Goal: Task Accomplishment & Management: Complete application form

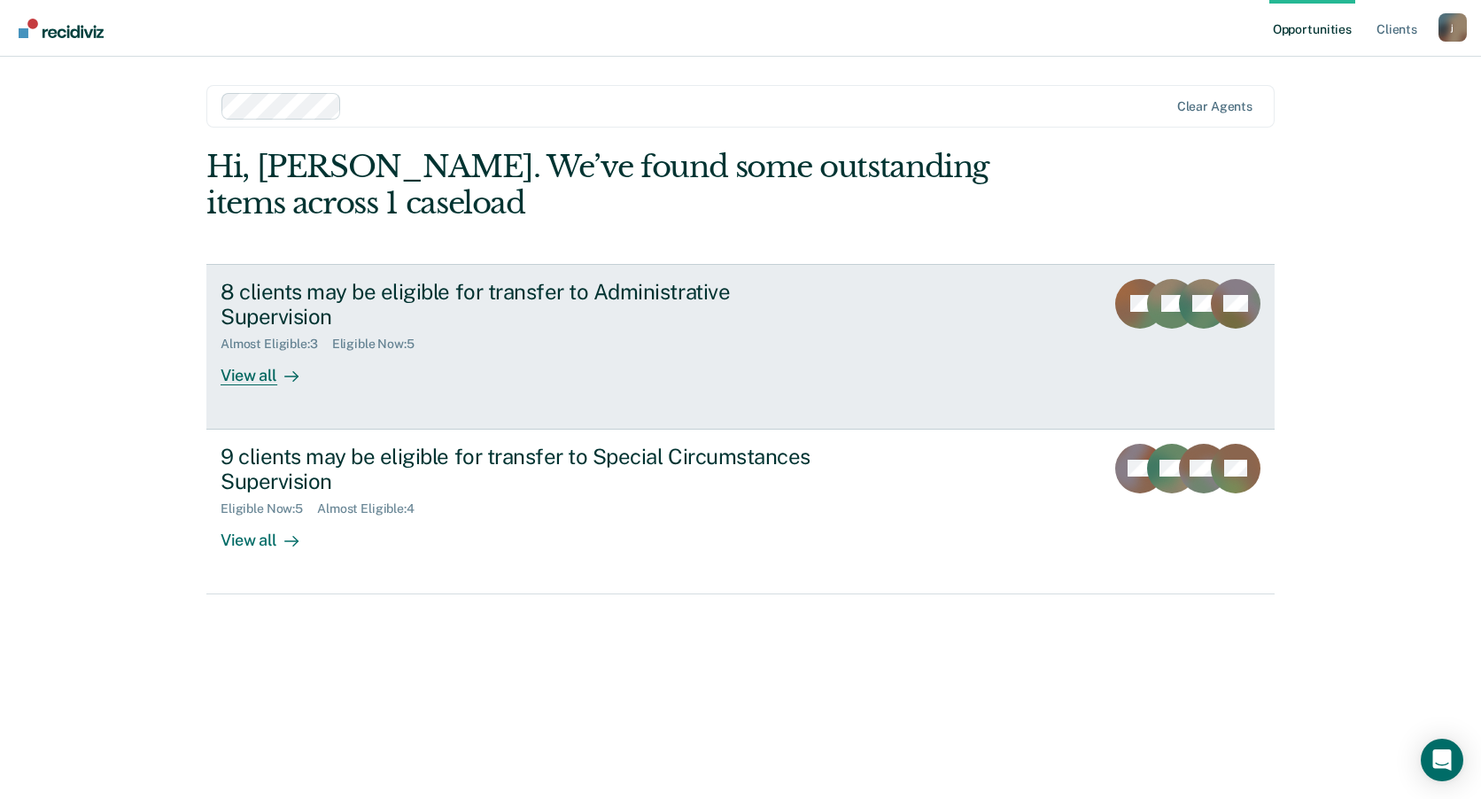
click at [256, 377] on div "View all" at bounding box center [270, 369] width 99 height 35
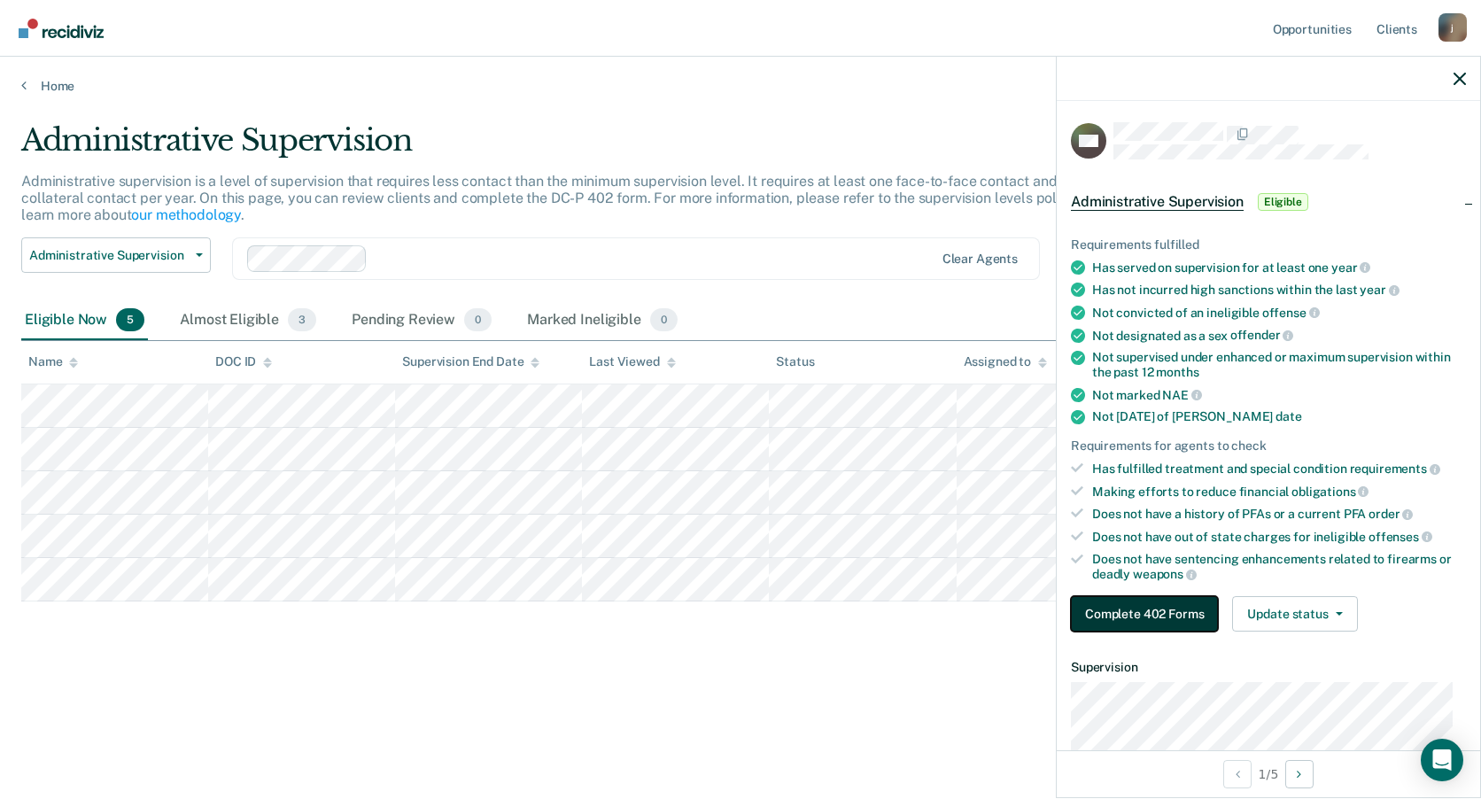
click at [1108, 619] on button "Complete 402 Forms" at bounding box center [1144, 613] width 147 height 35
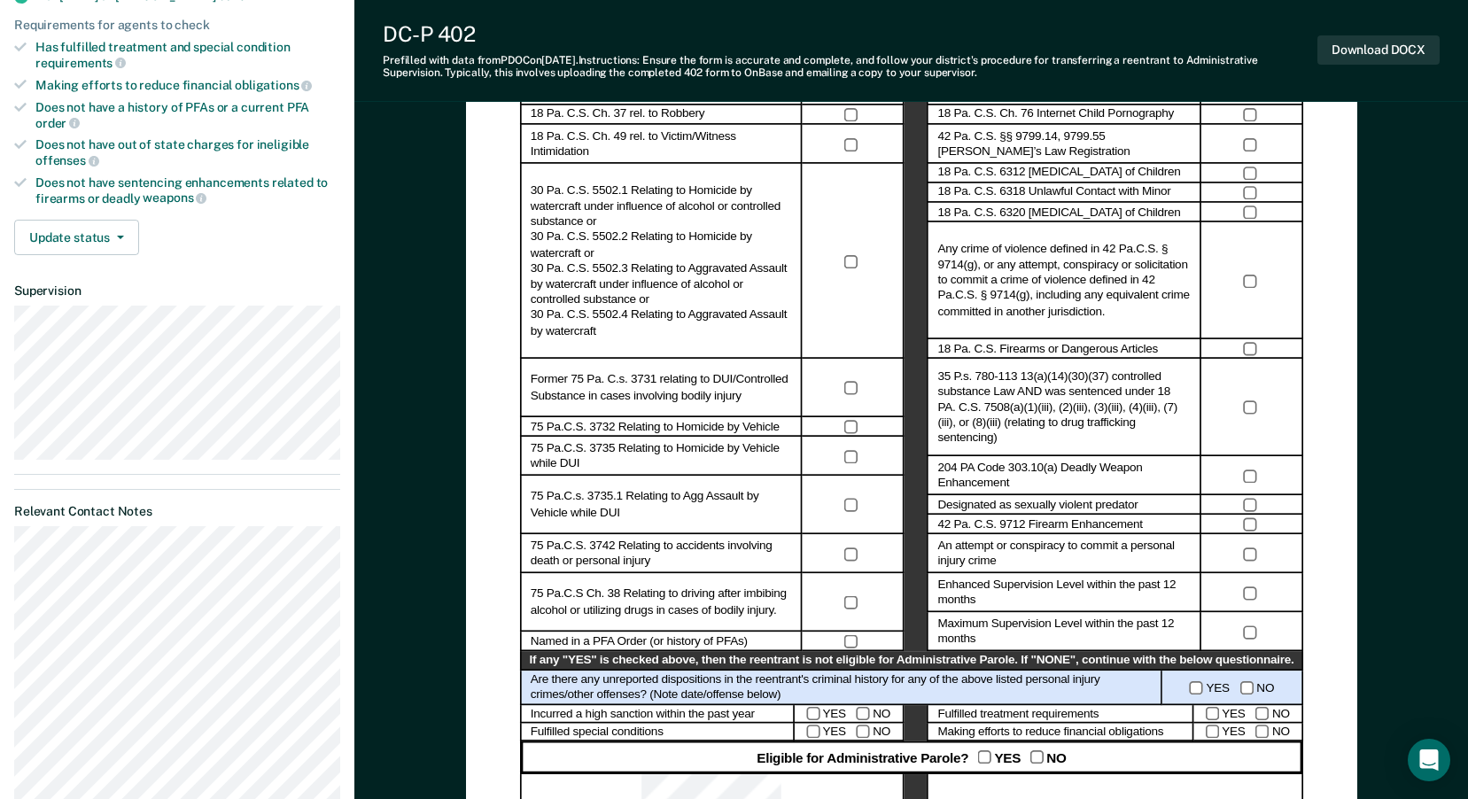
scroll to position [443, 0]
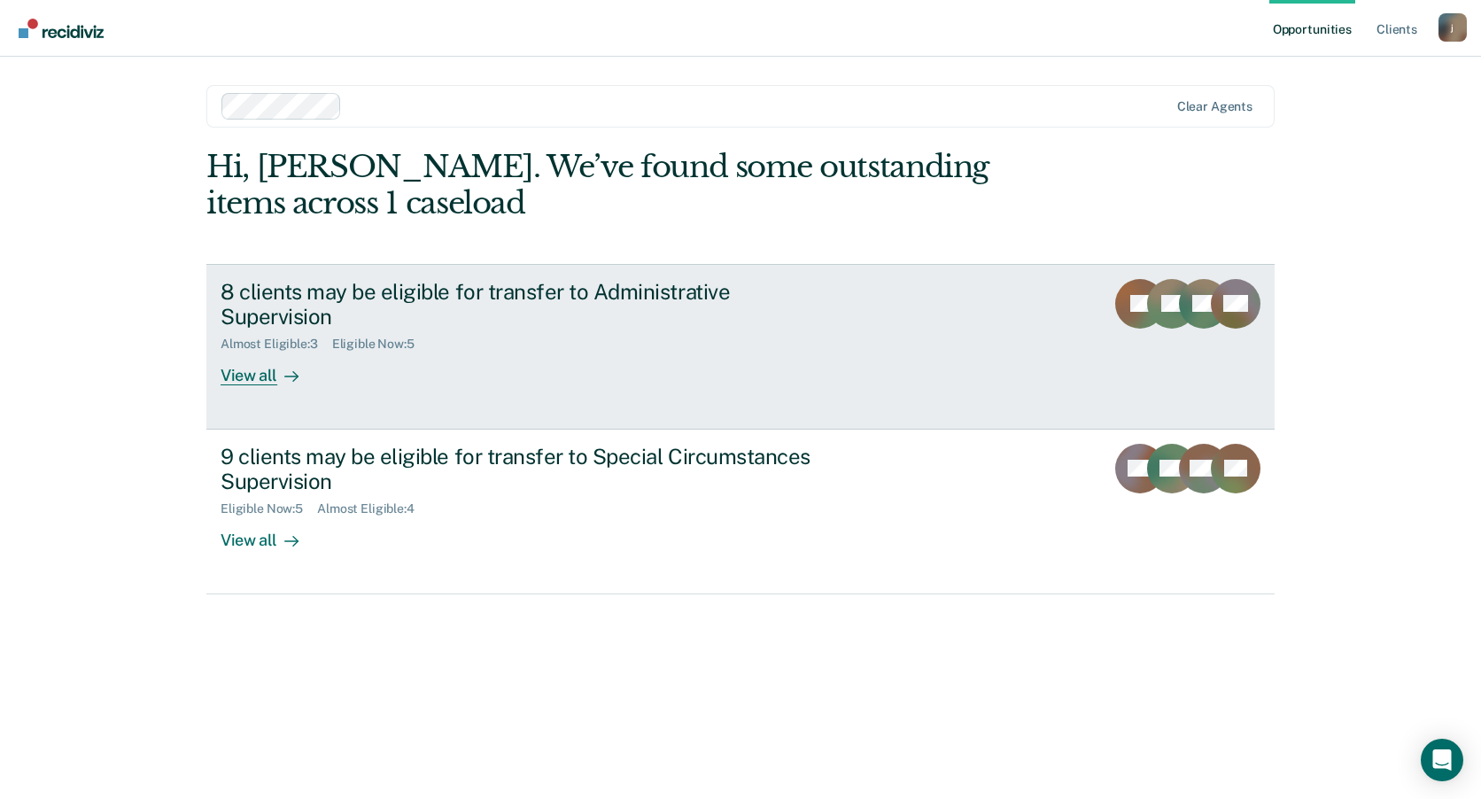
click at [1171, 314] on rect at bounding box center [1172, 304] width 50 height 50
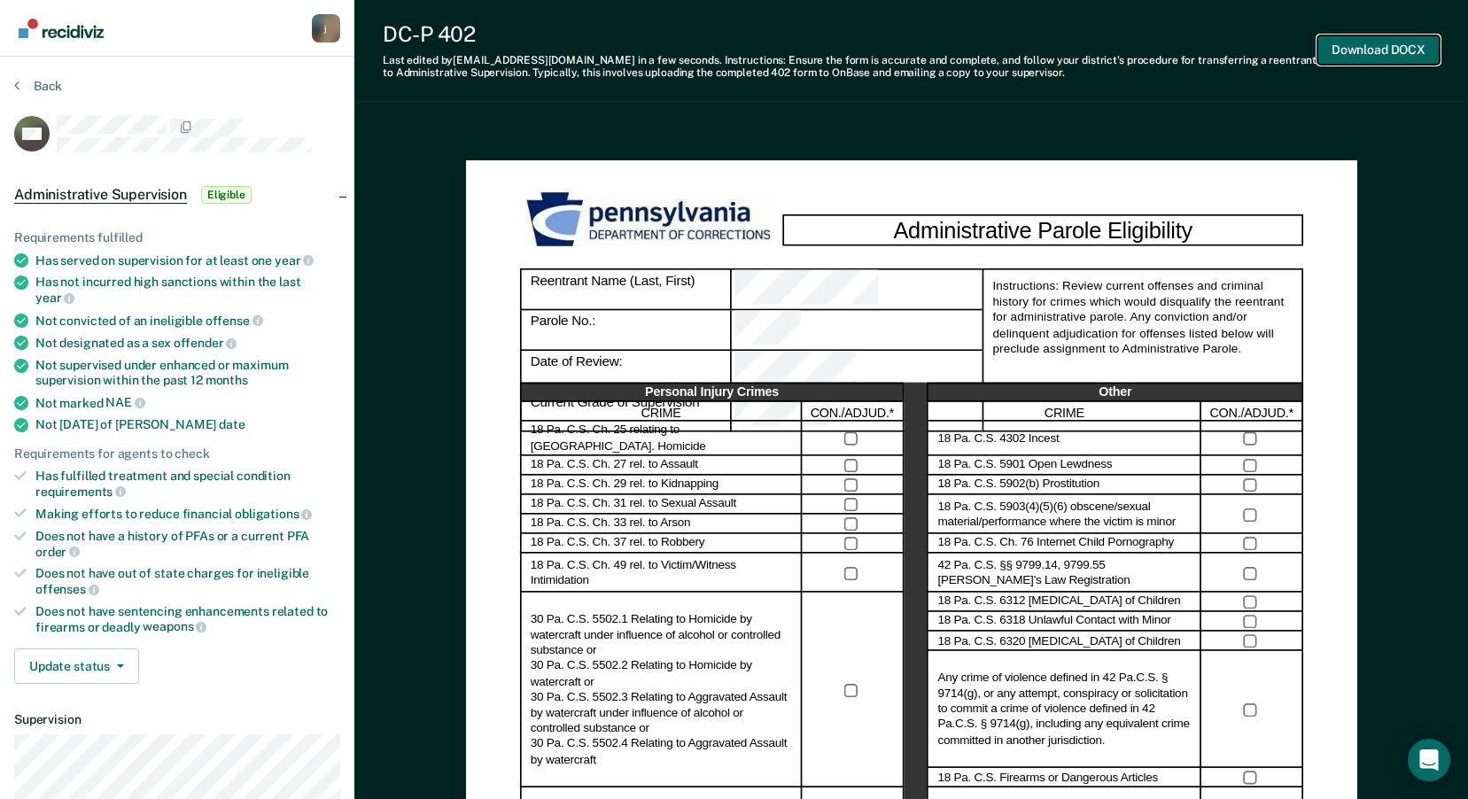
click at [1371, 49] on button "Download DOCX" at bounding box center [1378, 49] width 122 height 29
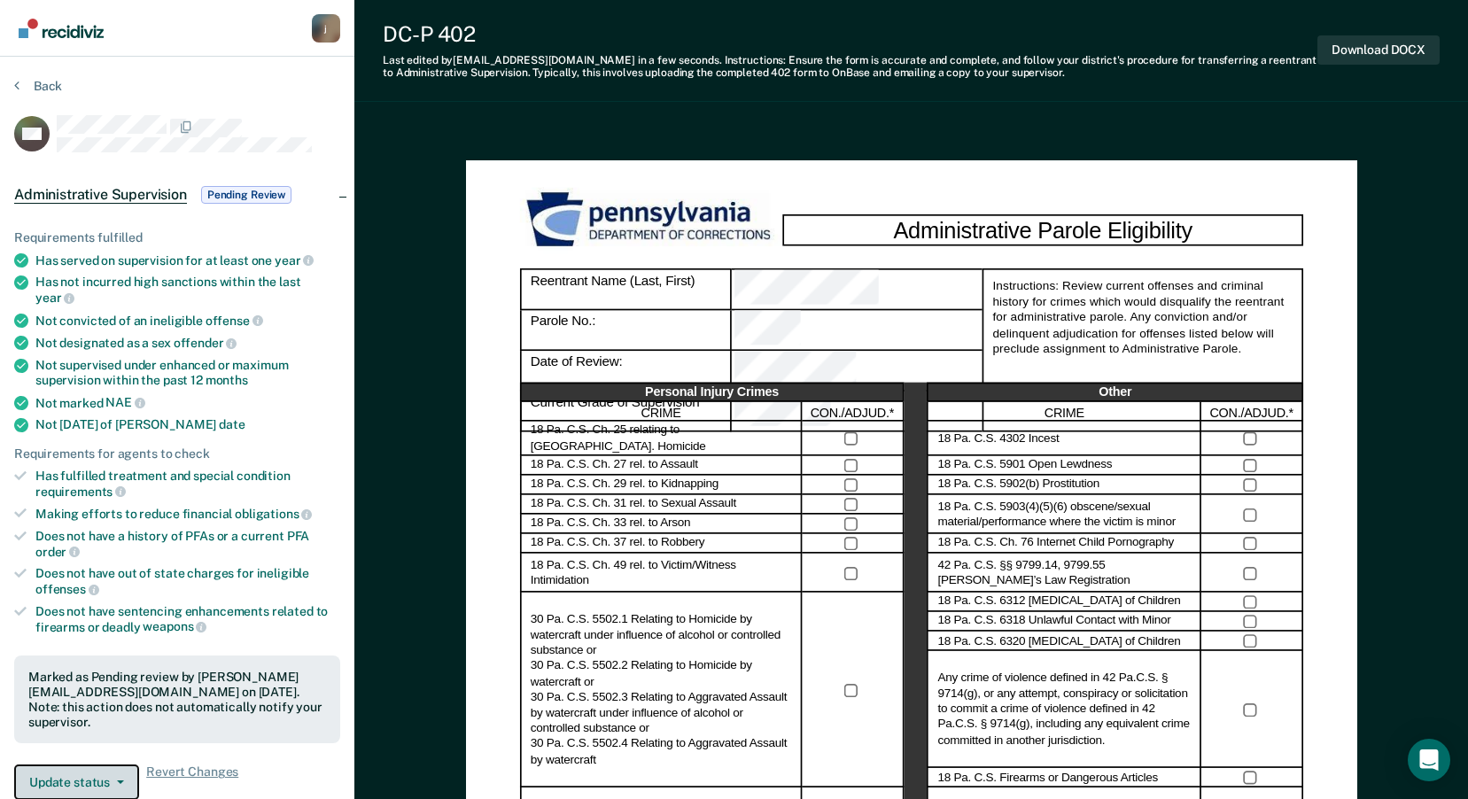
click at [113, 781] on span "button" at bounding box center [117, 783] width 14 height 4
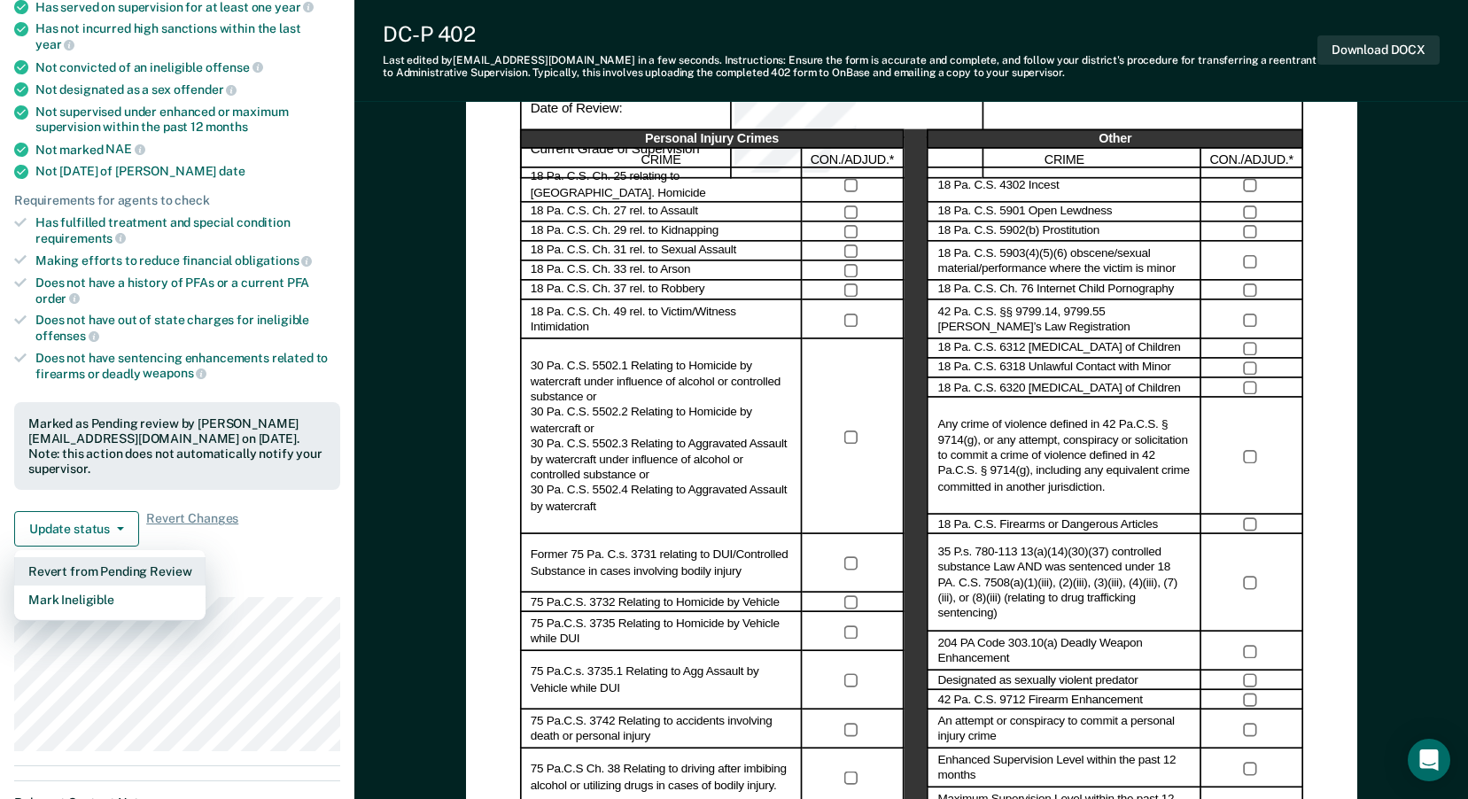
scroll to position [266, 0]
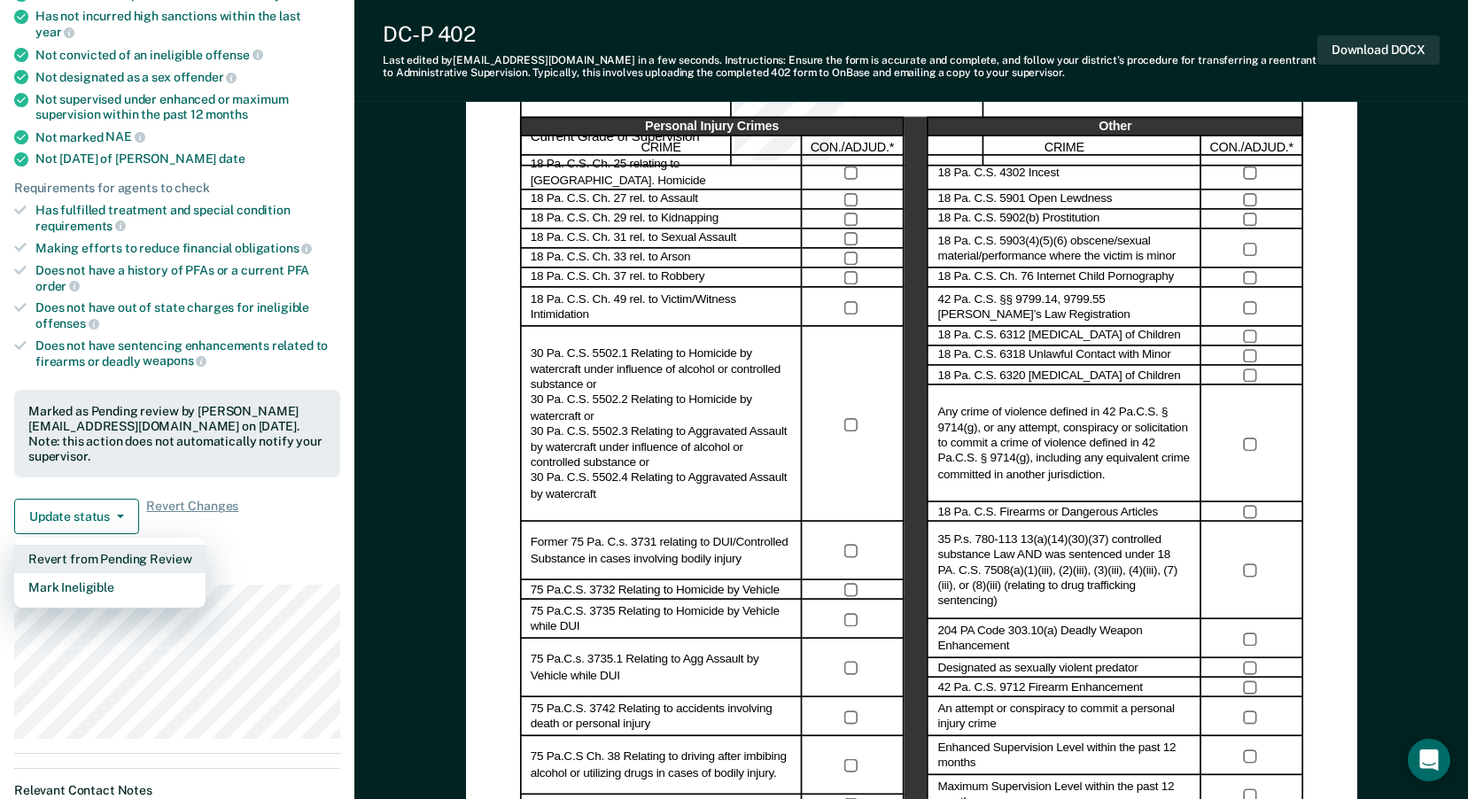
click at [120, 545] on button "Revert from Pending Review" at bounding box center [109, 559] width 191 height 28
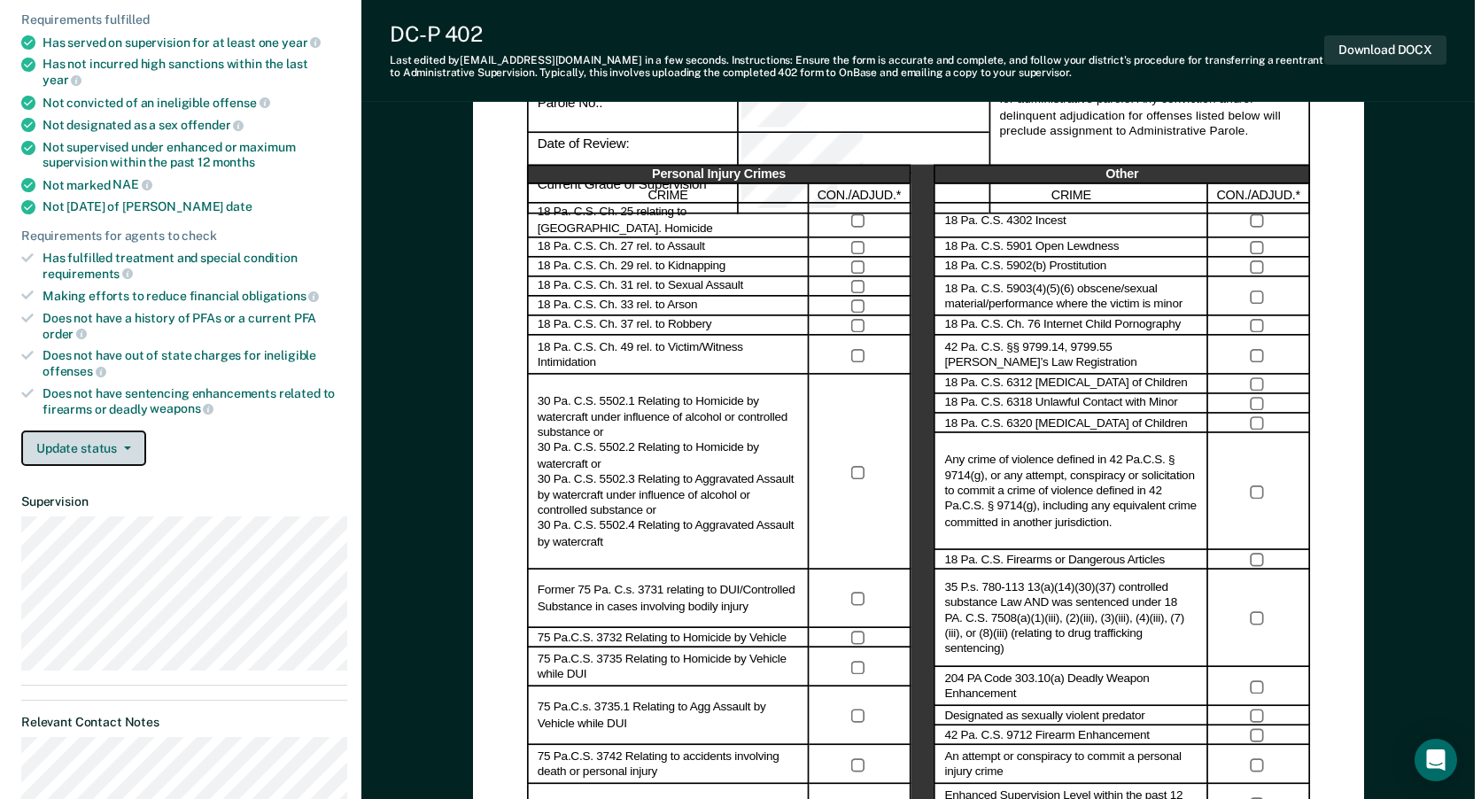
scroll to position [0, 0]
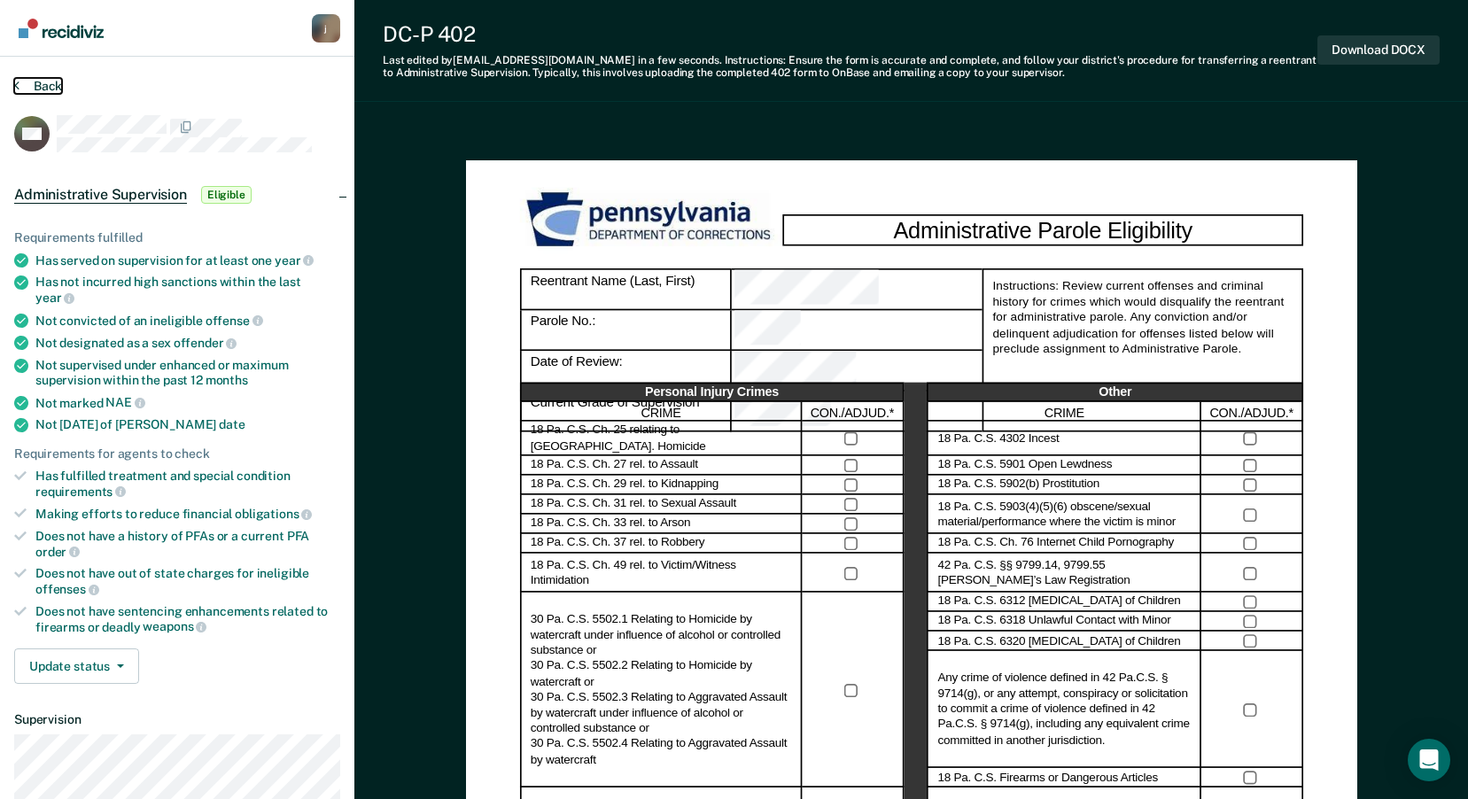
click at [43, 84] on button "Back" at bounding box center [38, 86] width 48 height 16
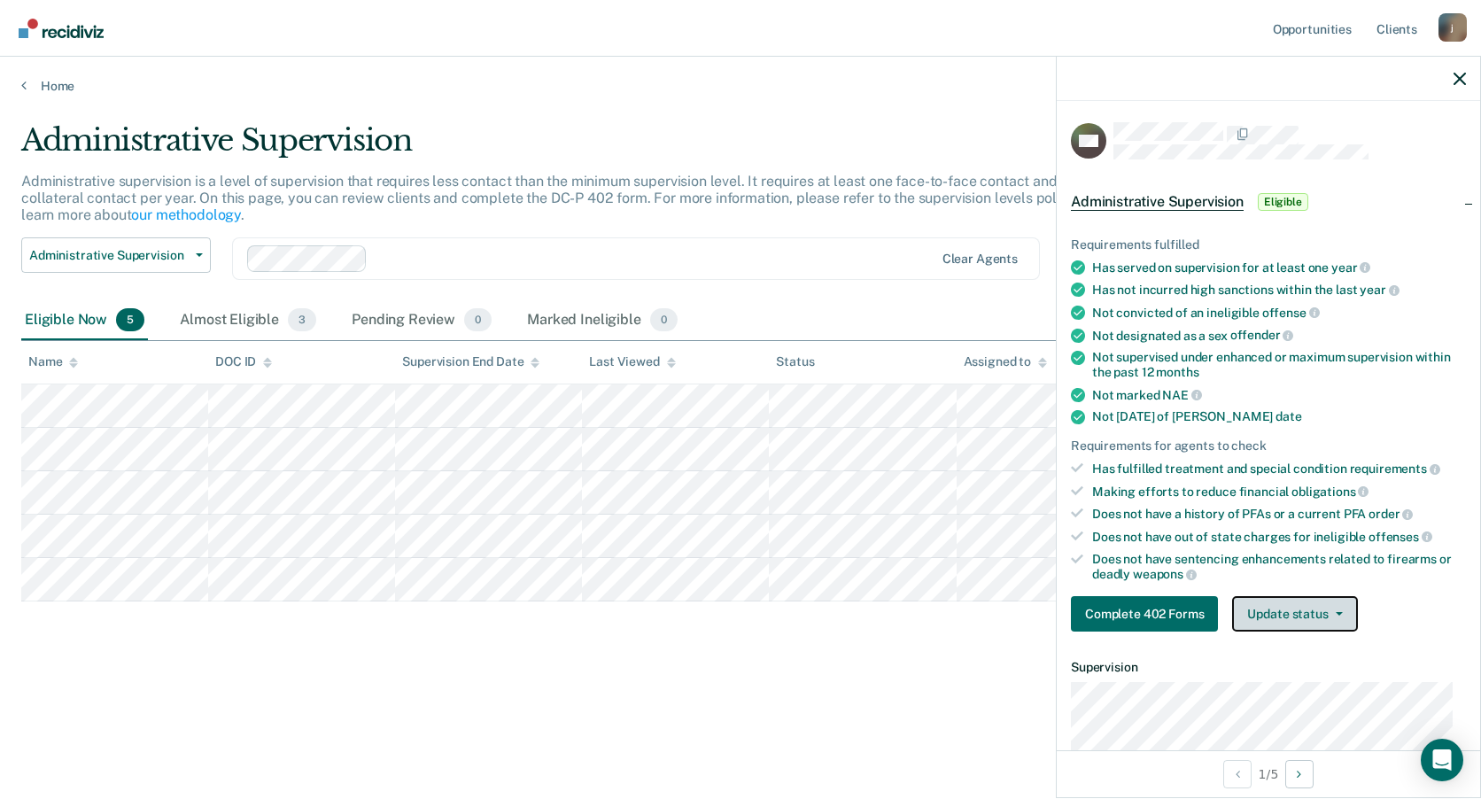
click at [1293, 614] on button "Update status" at bounding box center [1294, 613] width 125 height 35
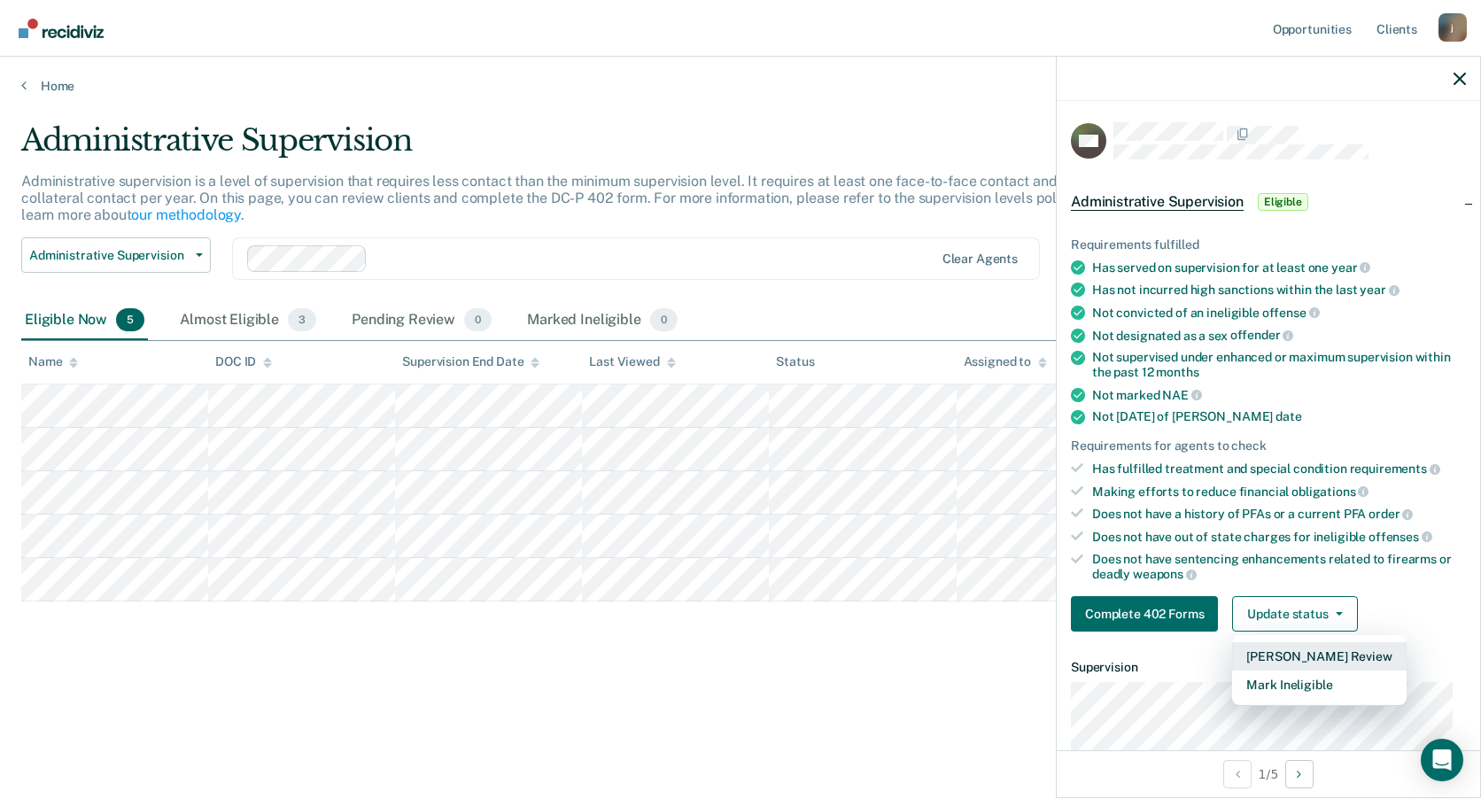
click at [1302, 656] on button "[PERSON_NAME] Review" at bounding box center [1319, 656] width 174 height 28
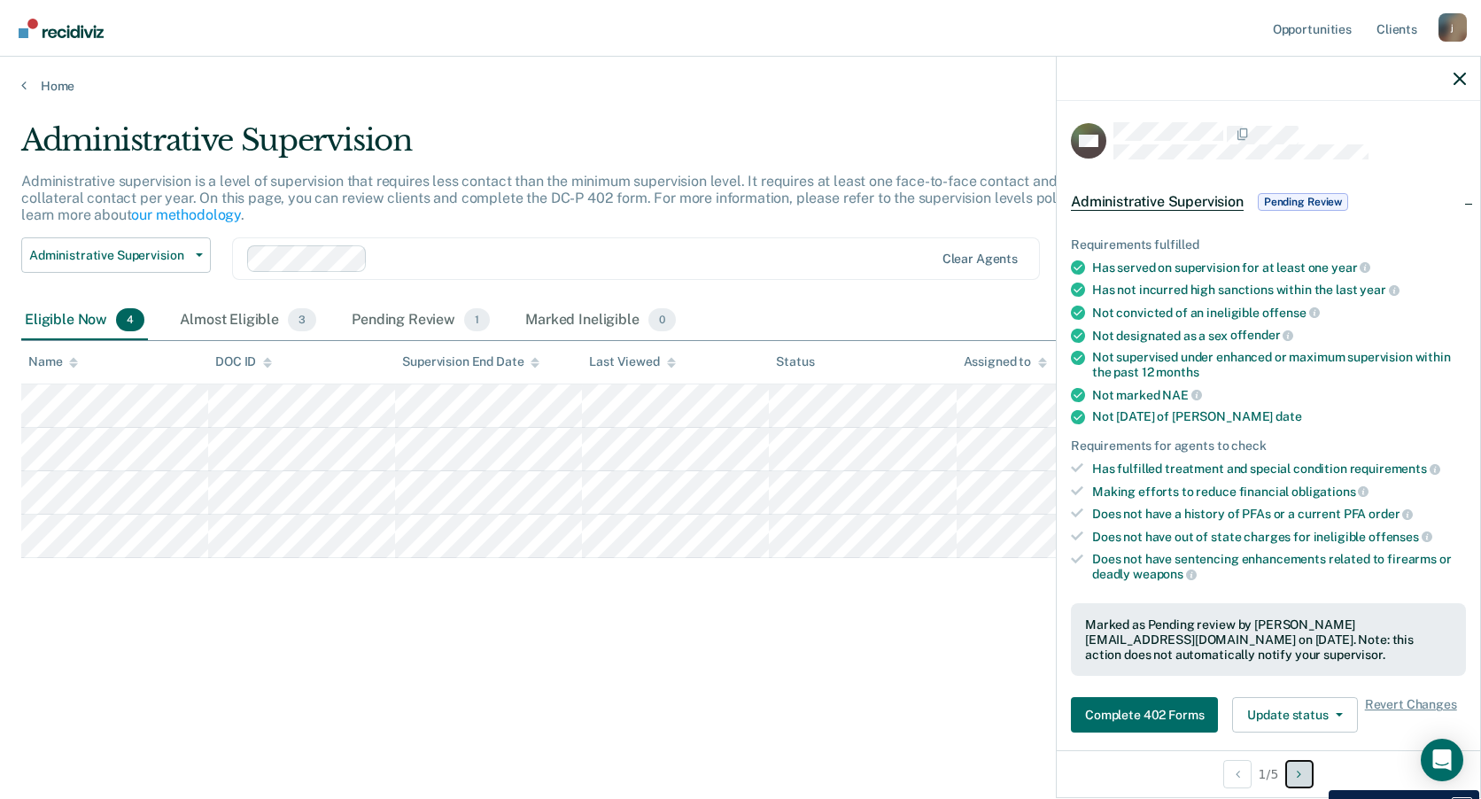
click at [1314, 777] on button "Next Opportunity" at bounding box center [1299, 774] width 28 height 28
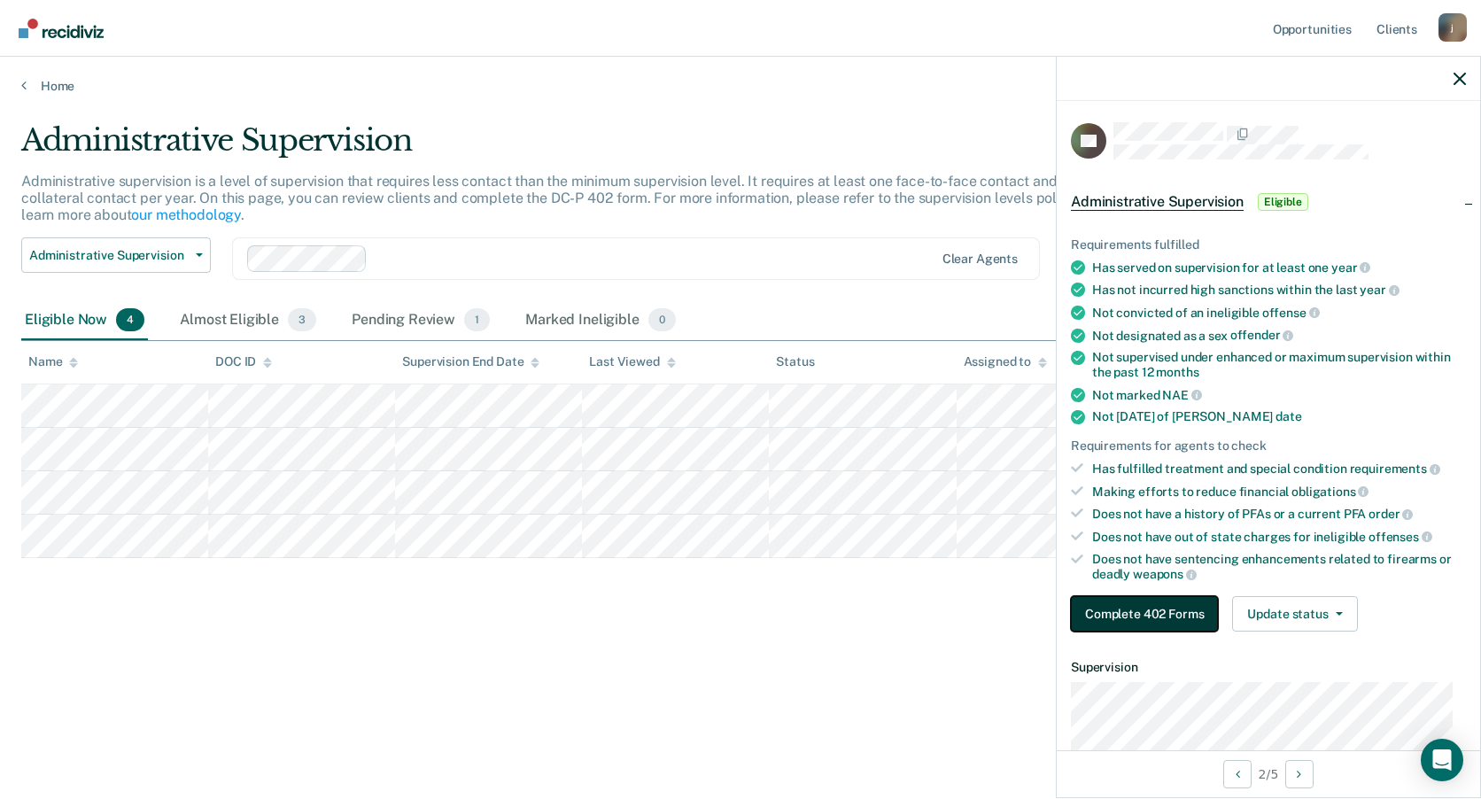
click at [1142, 615] on button "Complete 402 Forms" at bounding box center [1144, 613] width 147 height 35
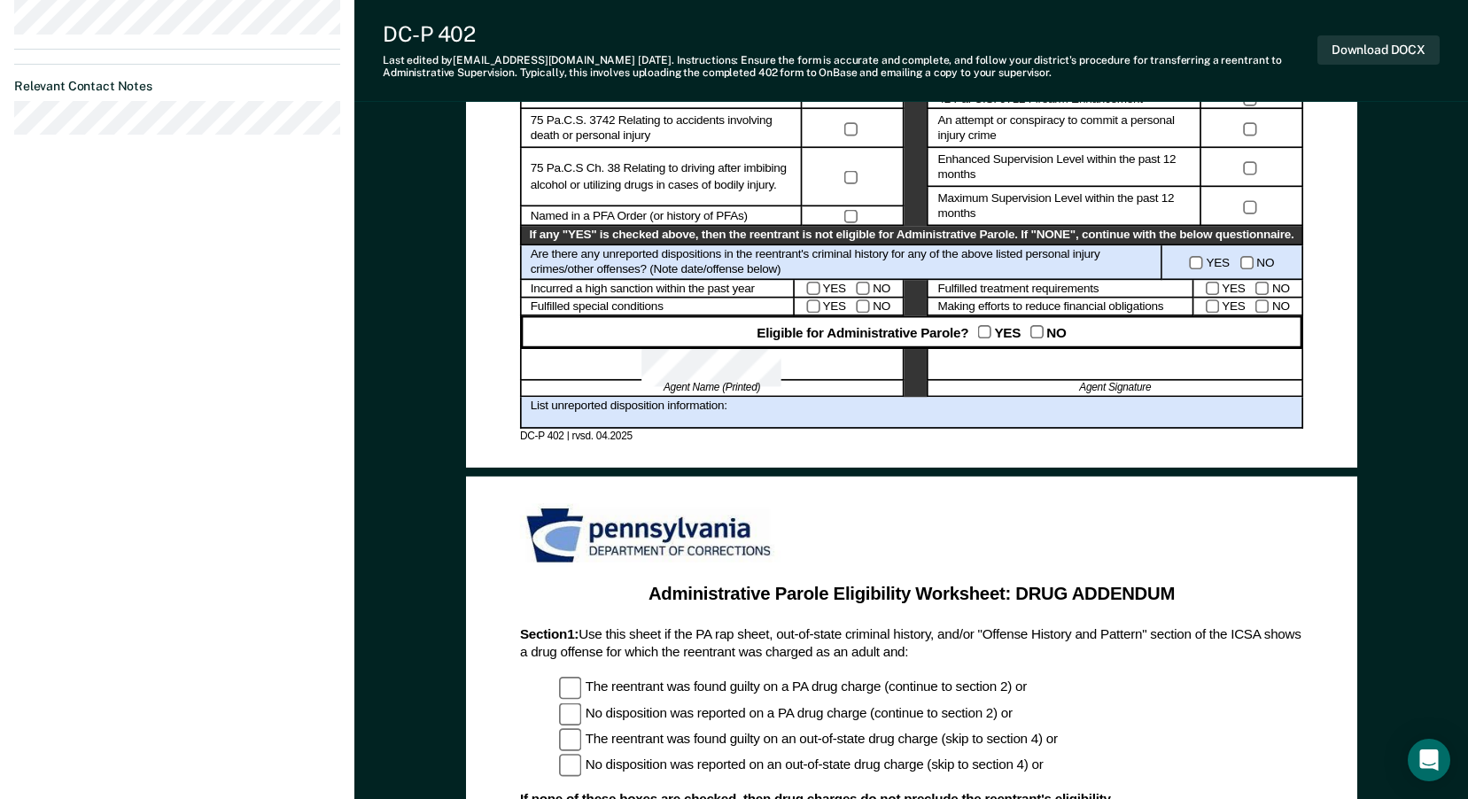
scroll to position [886, 0]
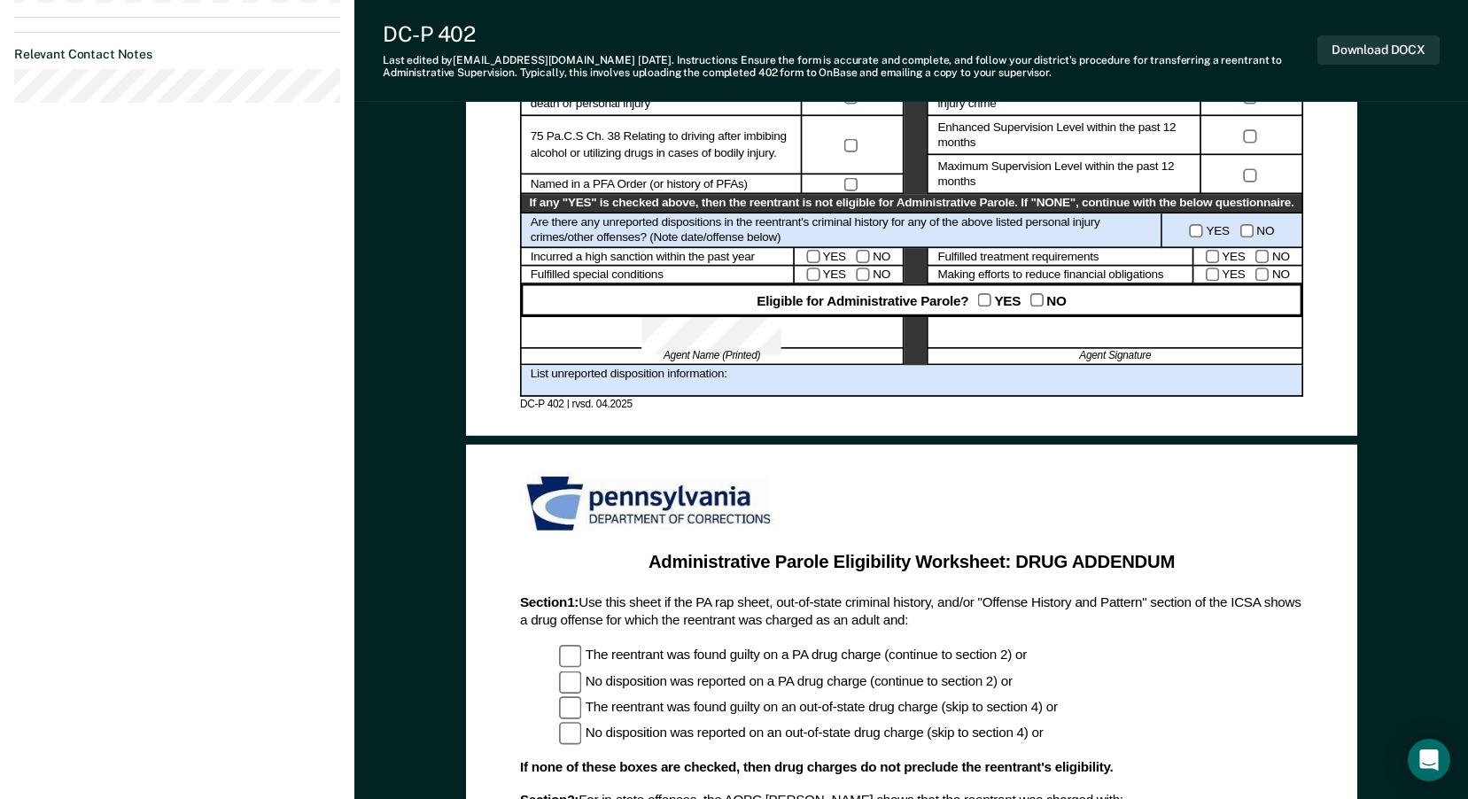
click at [767, 377] on div "List unreported disposition information:" at bounding box center [911, 381] width 783 height 32
click at [711, 372] on div "List unreported disposition information:" at bounding box center [911, 381] width 783 height 32
click at [717, 372] on div "List unreported disposition information:" at bounding box center [911, 381] width 783 height 32
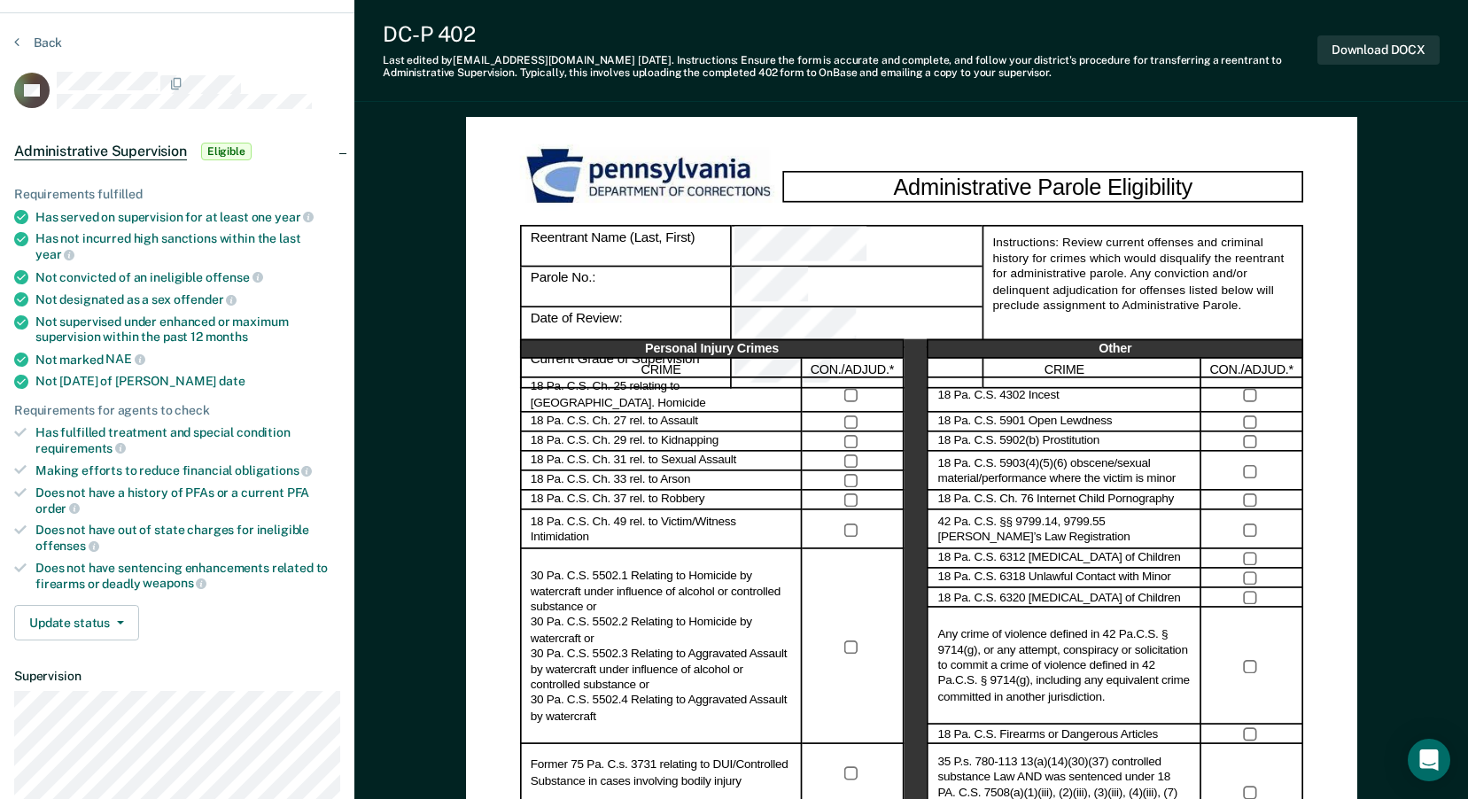
scroll to position [0, 0]
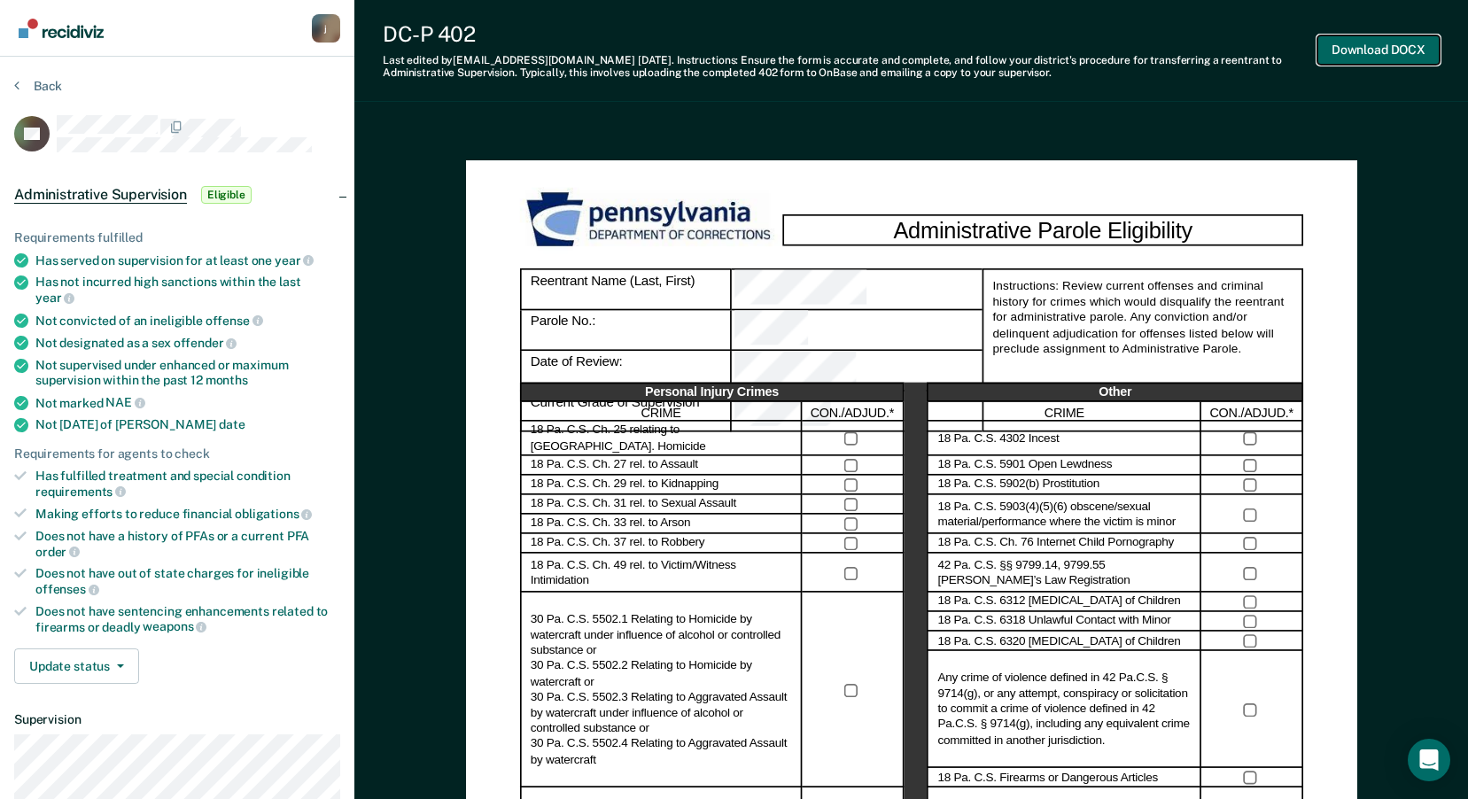
click at [1385, 48] on button "Download DOCX" at bounding box center [1378, 49] width 122 height 29
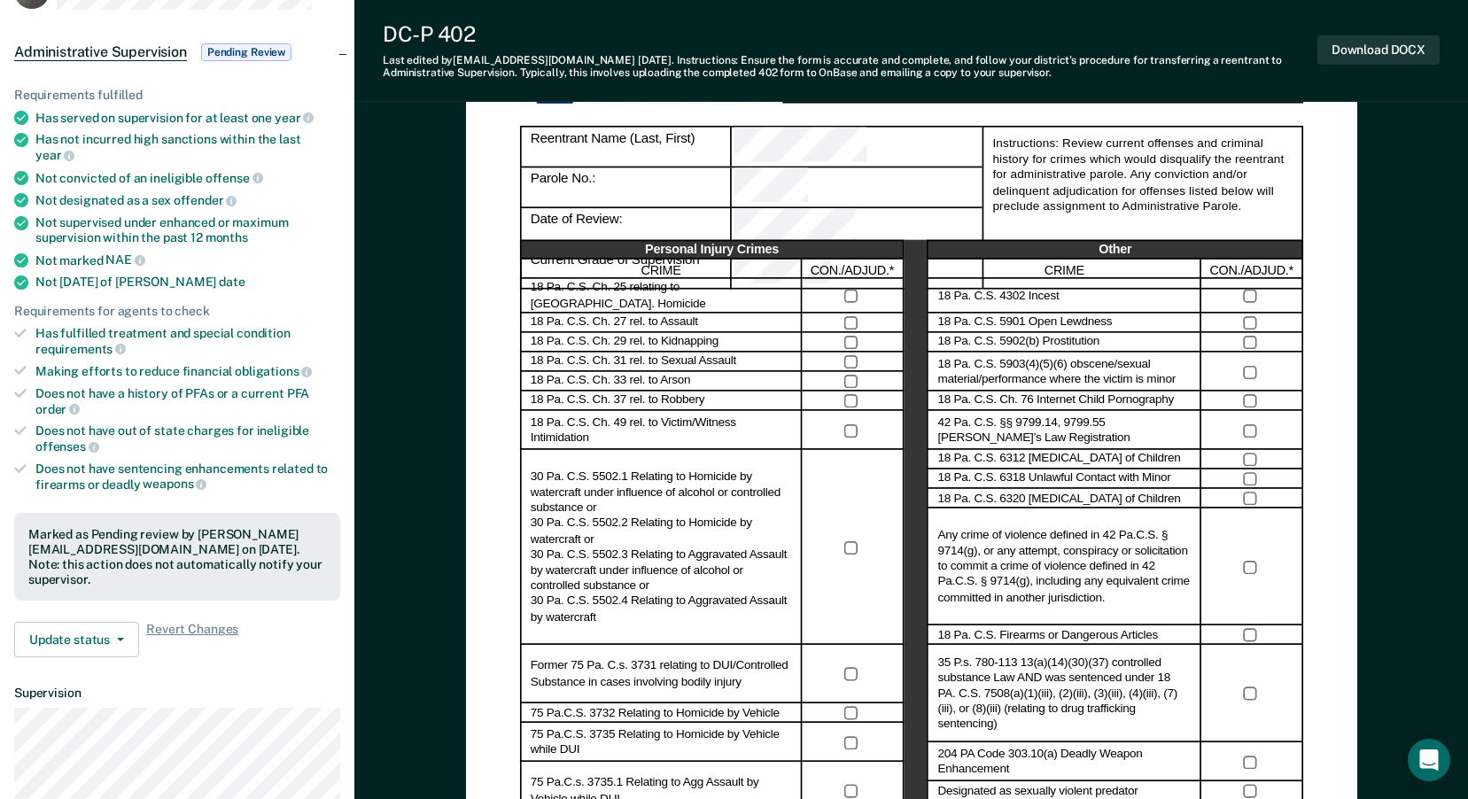
scroll to position [177, 0]
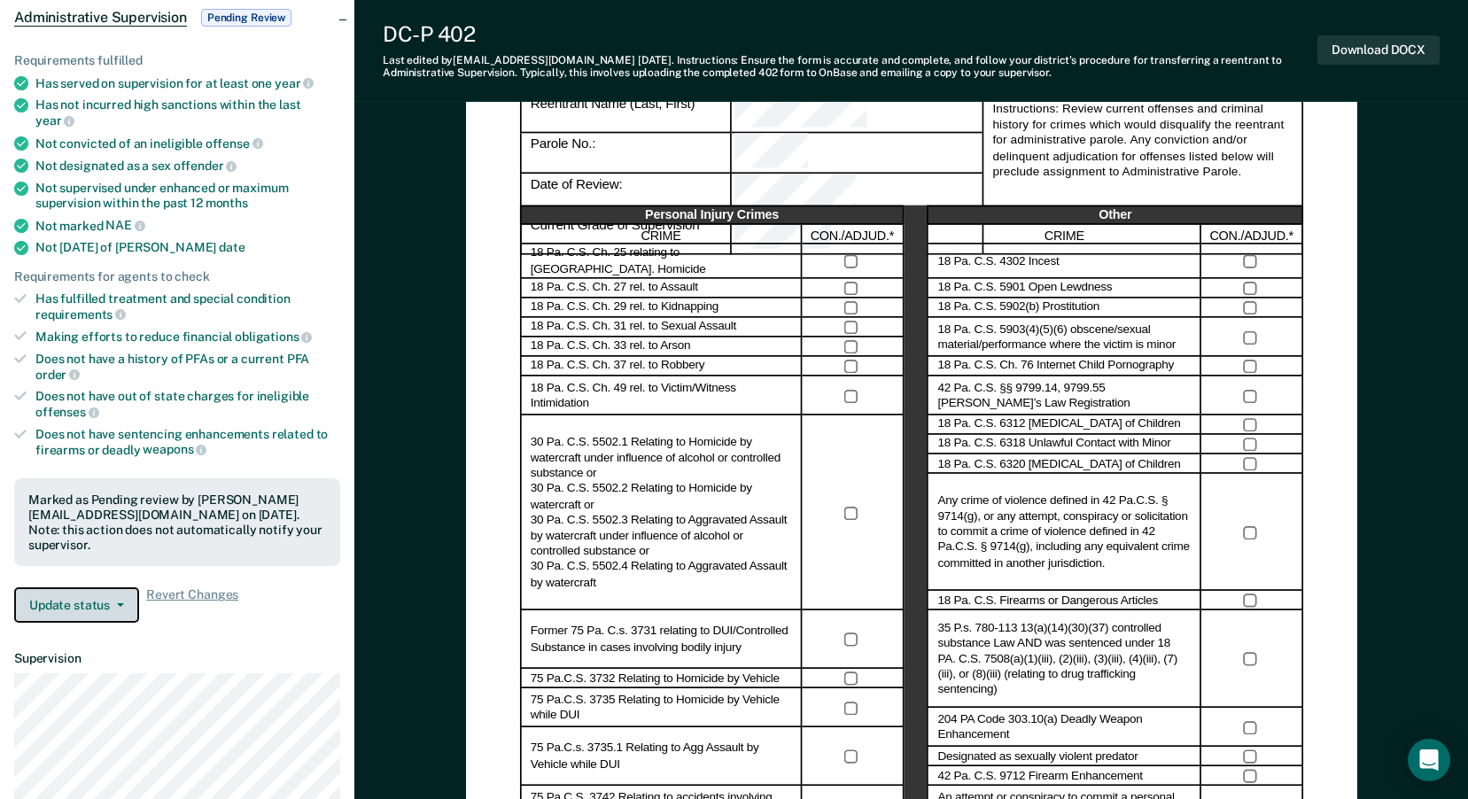
click at [130, 587] on button "Update status" at bounding box center [76, 604] width 125 height 35
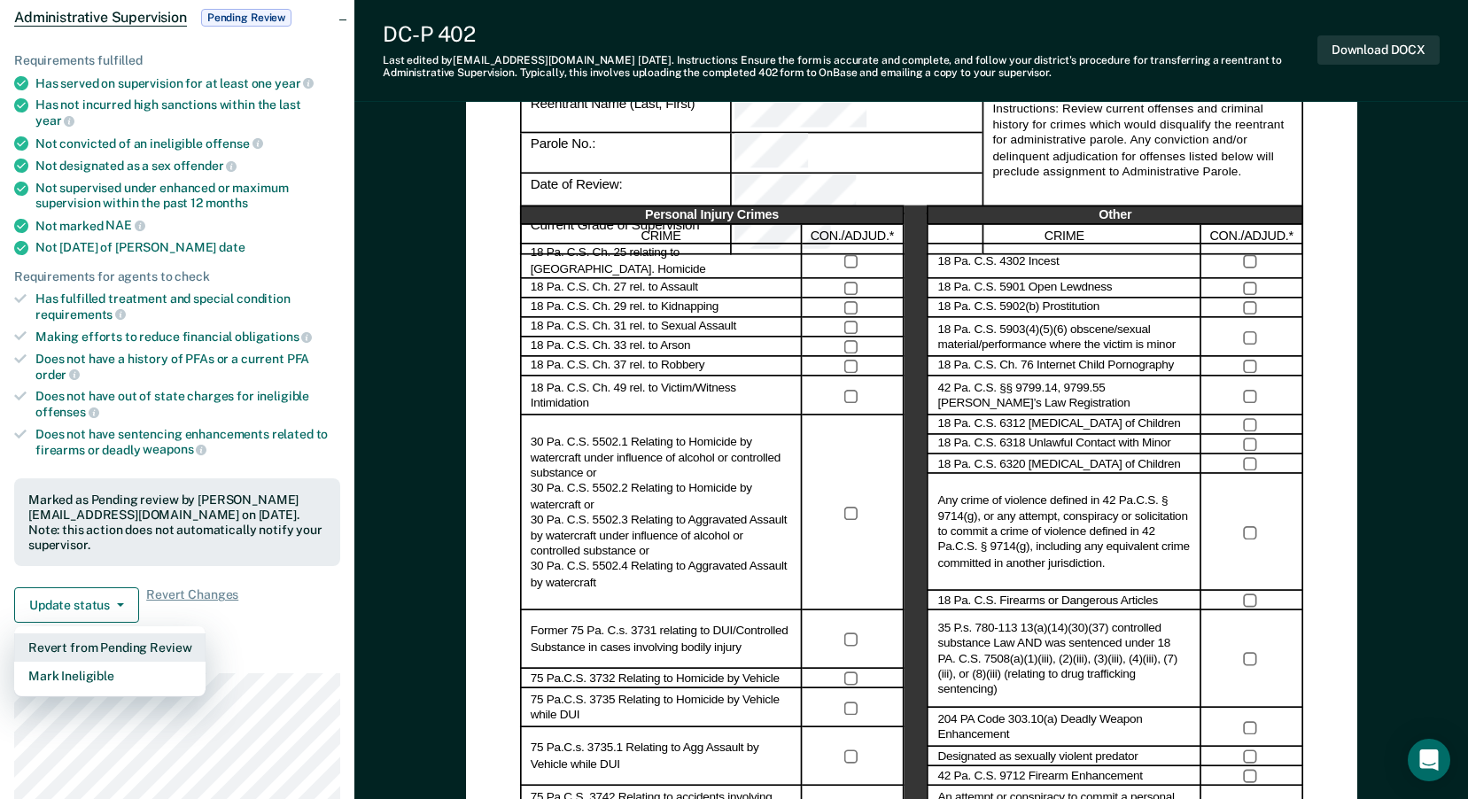
click at [101, 633] on button "Revert from Pending Review" at bounding box center [109, 647] width 191 height 28
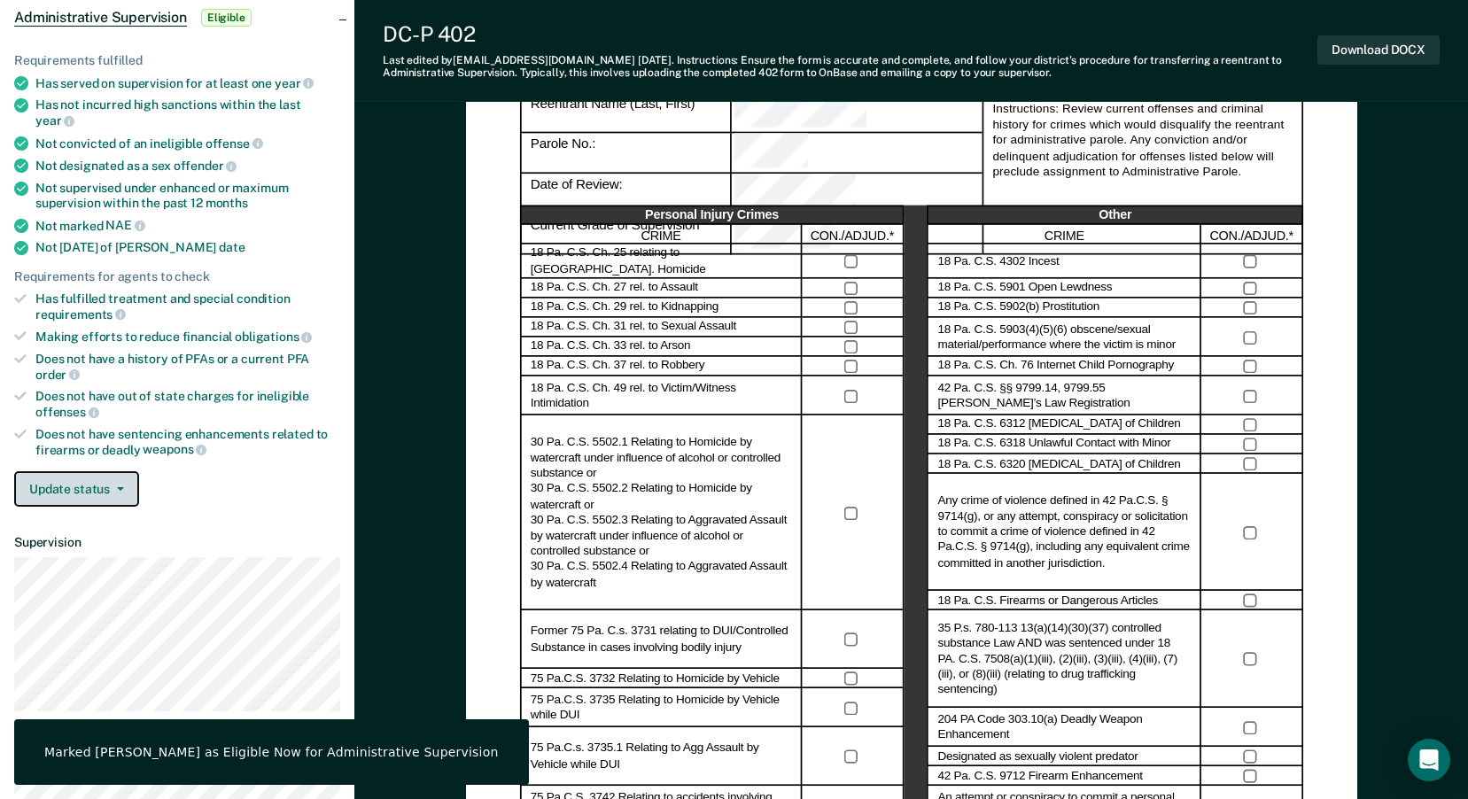
click at [126, 471] on button "Update status" at bounding box center [76, 488] width 125 height 35
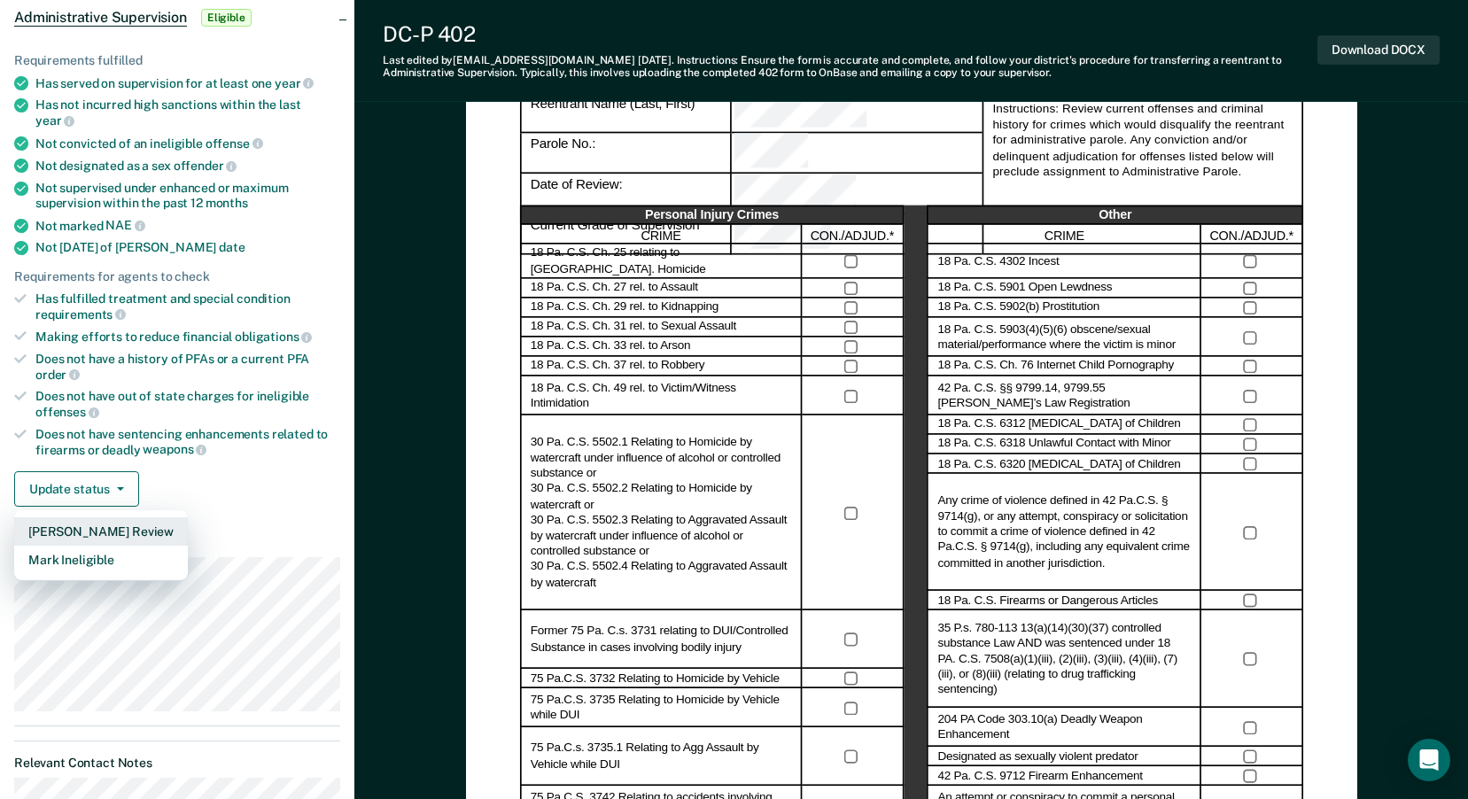
click at [93, 517] on button "[PERSON_NAME] Review" at bounding box center [101, 531] width 174 height 28
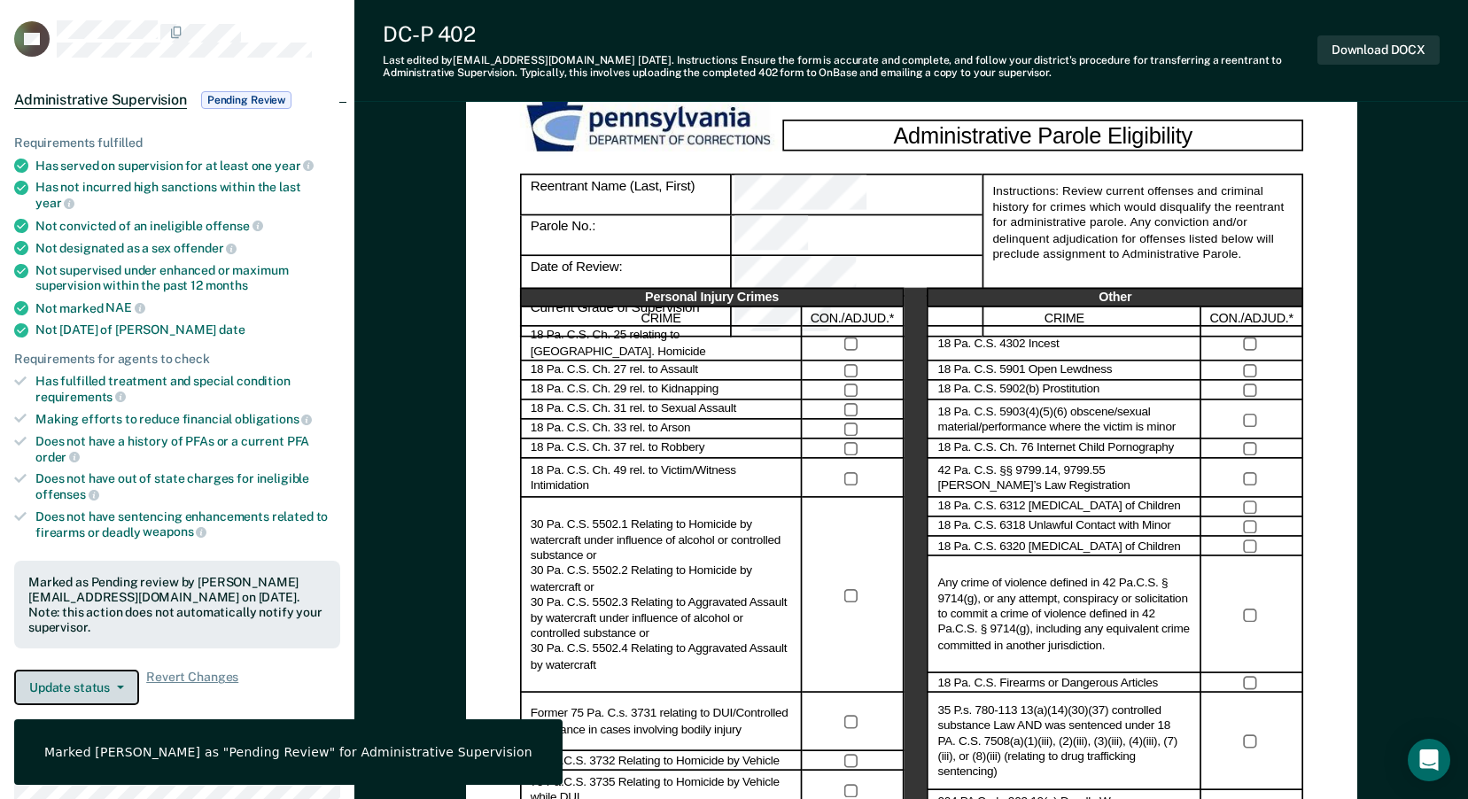
scroll to position [0, 0]
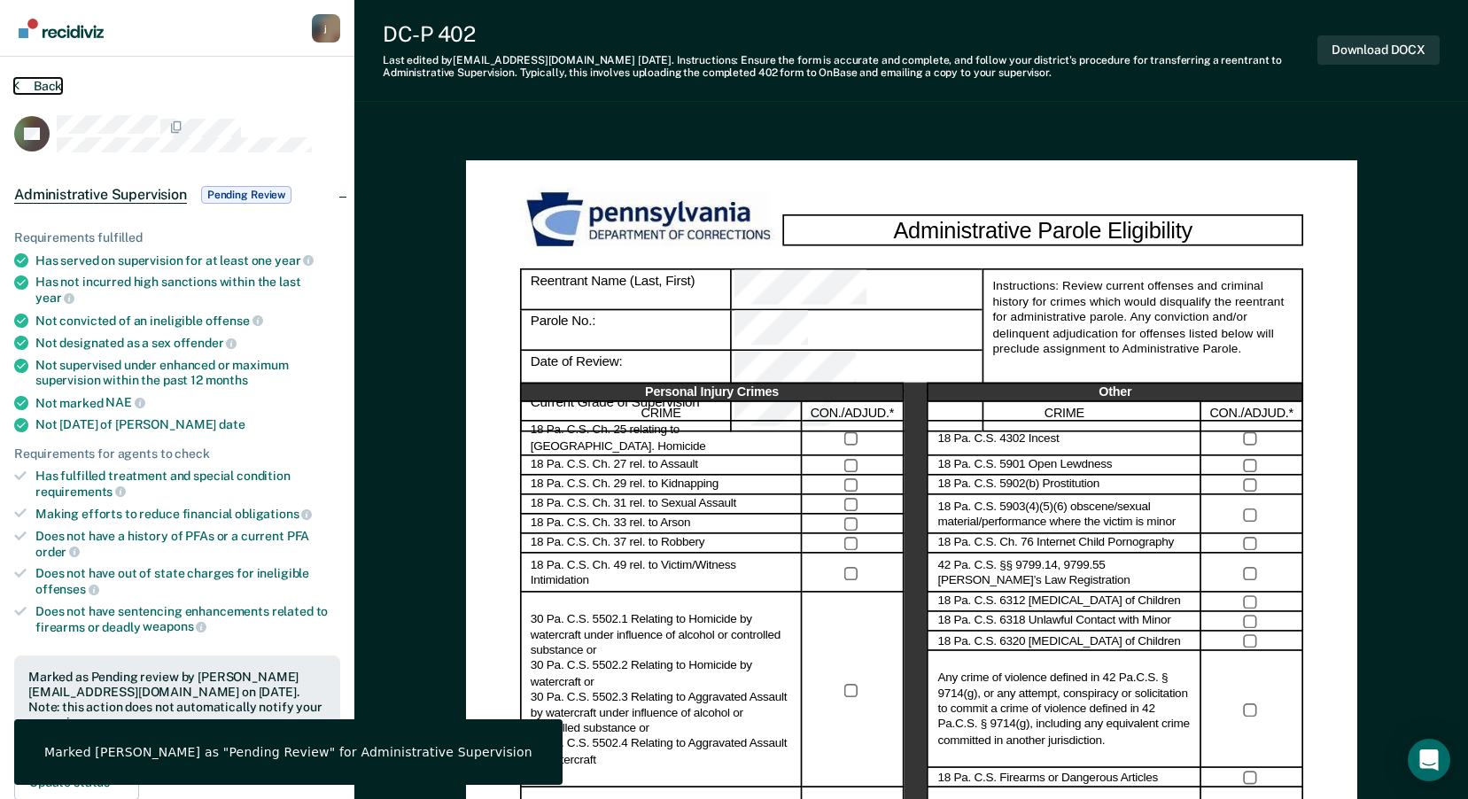
click at [48, 85] on button "Back" at bounding box center [38, 86] width 48 height 16
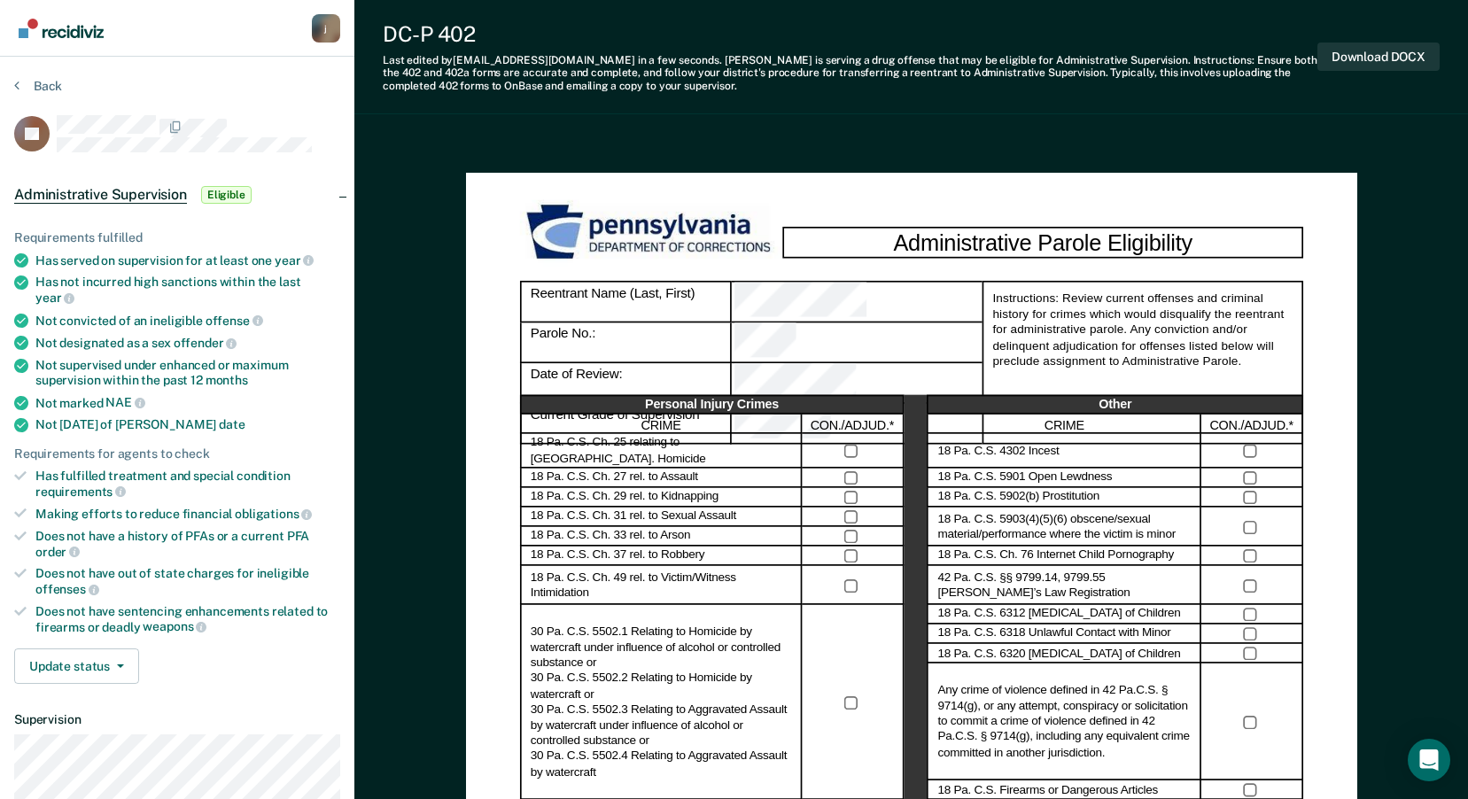
click at [707, 756] on label "30 Pa. C.S. 5502.1 Relating to Homicide by watercraft under influence of alcoho…" at bounding box center [661, 703] width 261 height 156
click at [1357, 51] on button "Download DOCX" at bounding box center [1378, 57] width 122 height 29
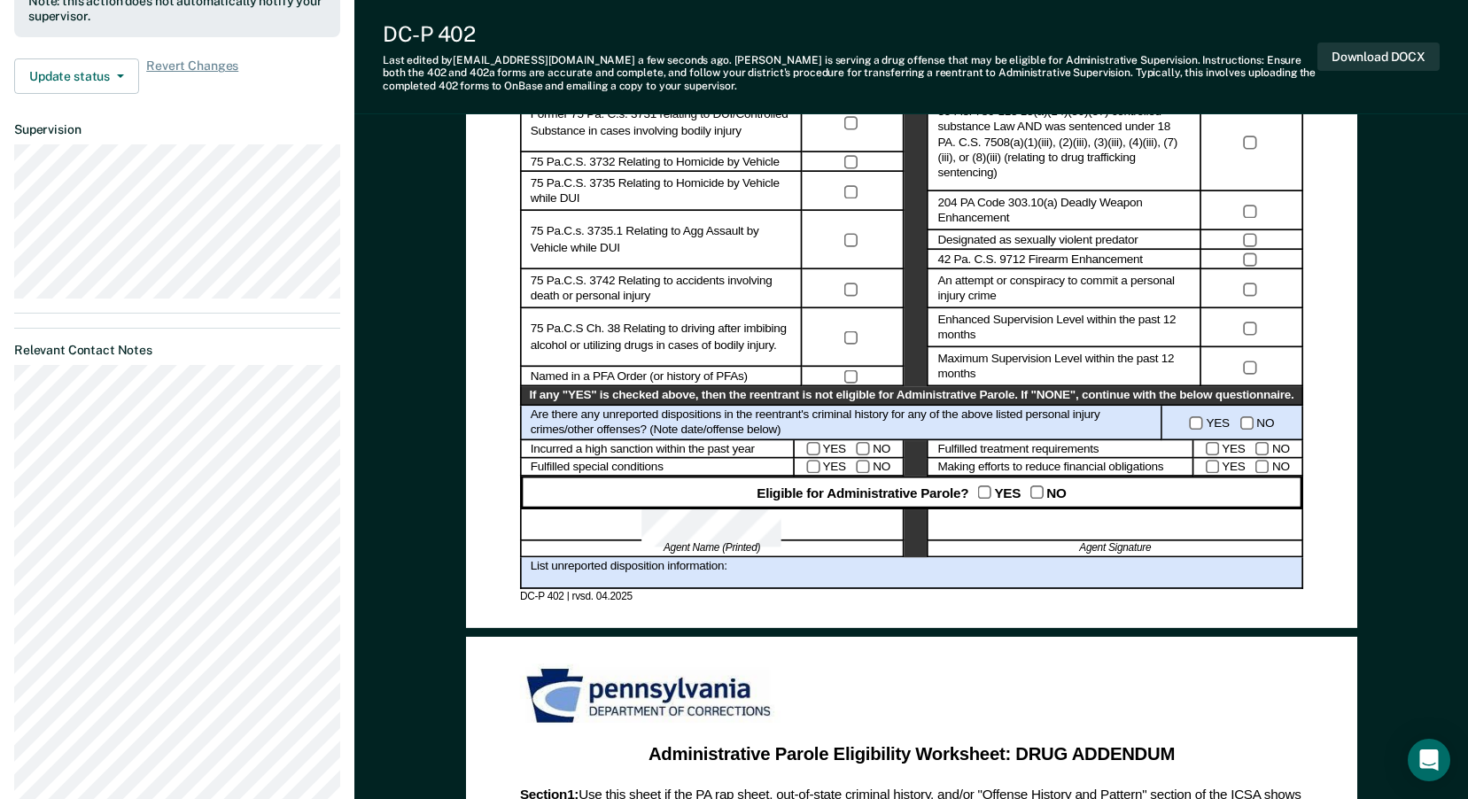
scroll to position [709, 0]
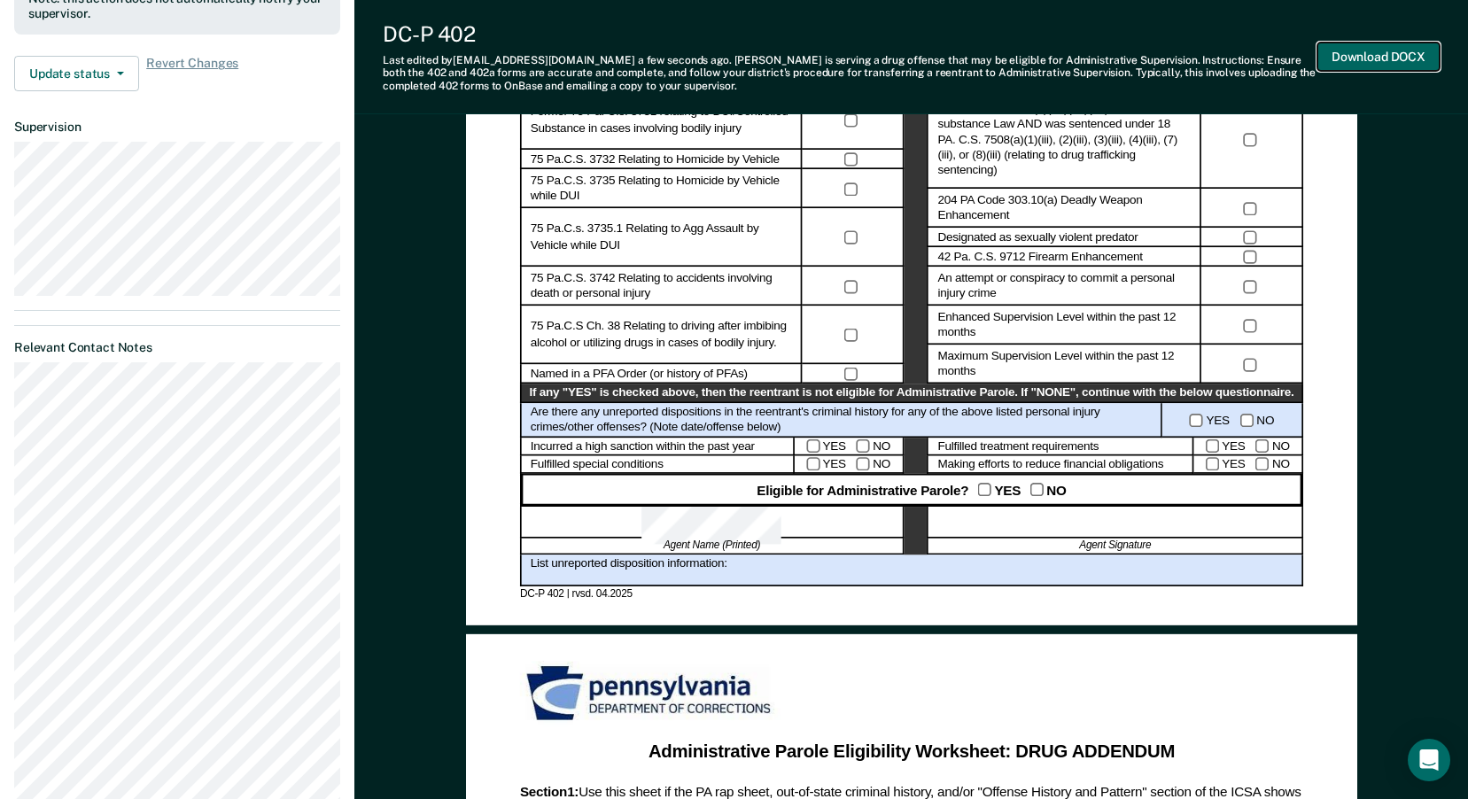
click at [1371, 58] on button "Download DOCX" at bounding box center [1378, 57] width 122 height 29
click at [120, 56] on button "Update status" at bounding box center [76, 73] width 125 height 35
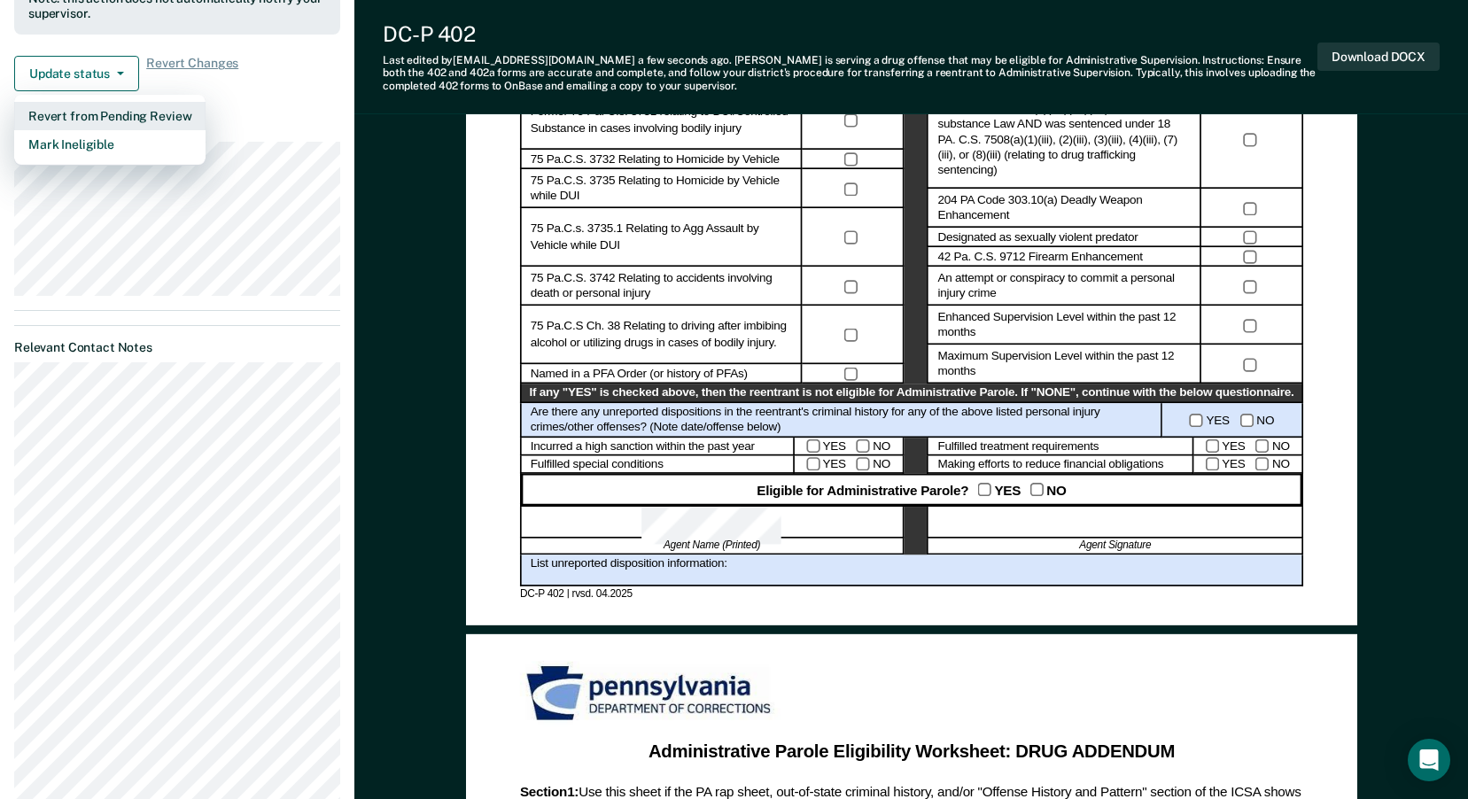
click at [75, 102] on button "Revert from Pending Review" at bounding box center [109, 116] width 191 height 28
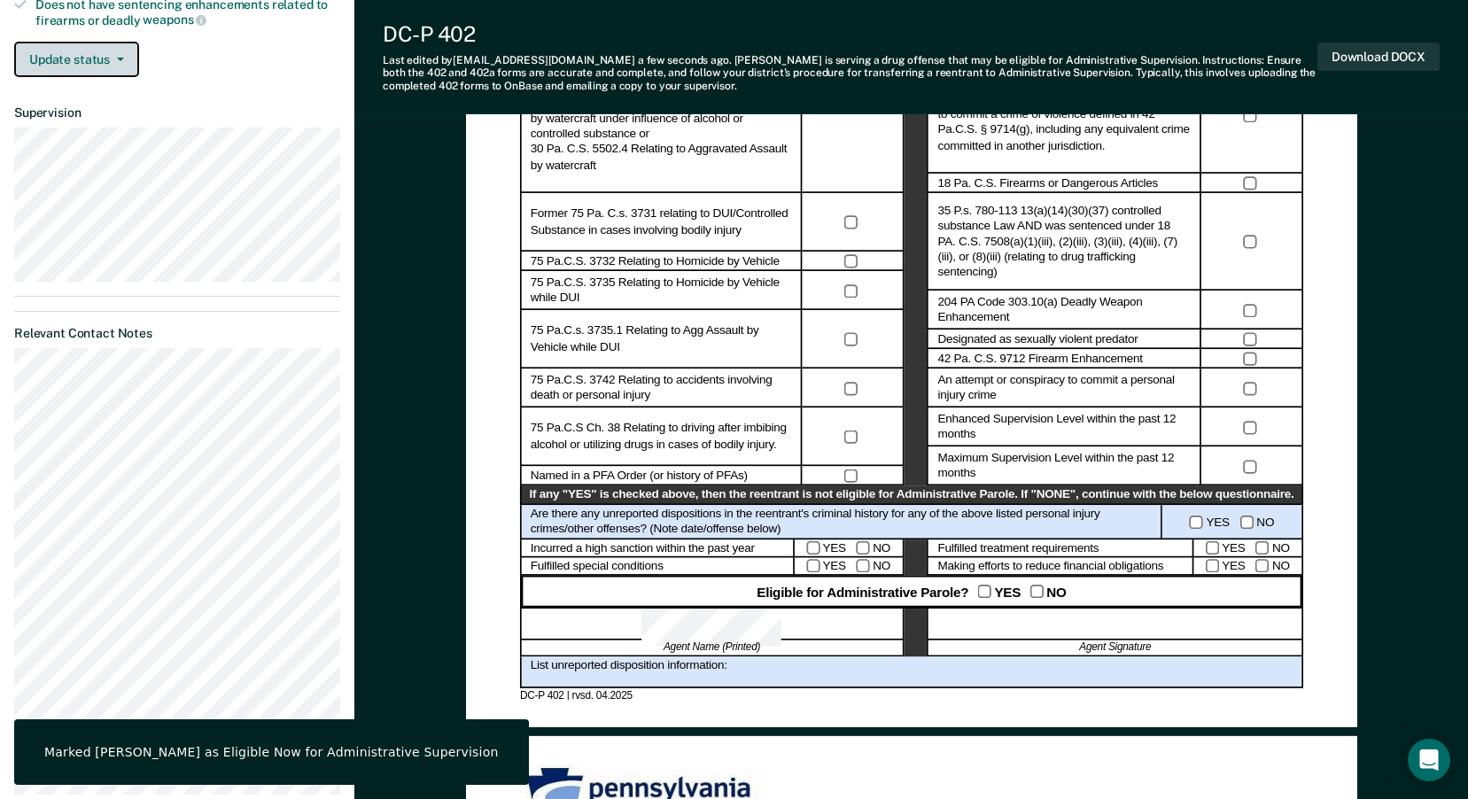
click at [125, 52] on button "Update status" at bounding box center [76, 59] width 125 height 35
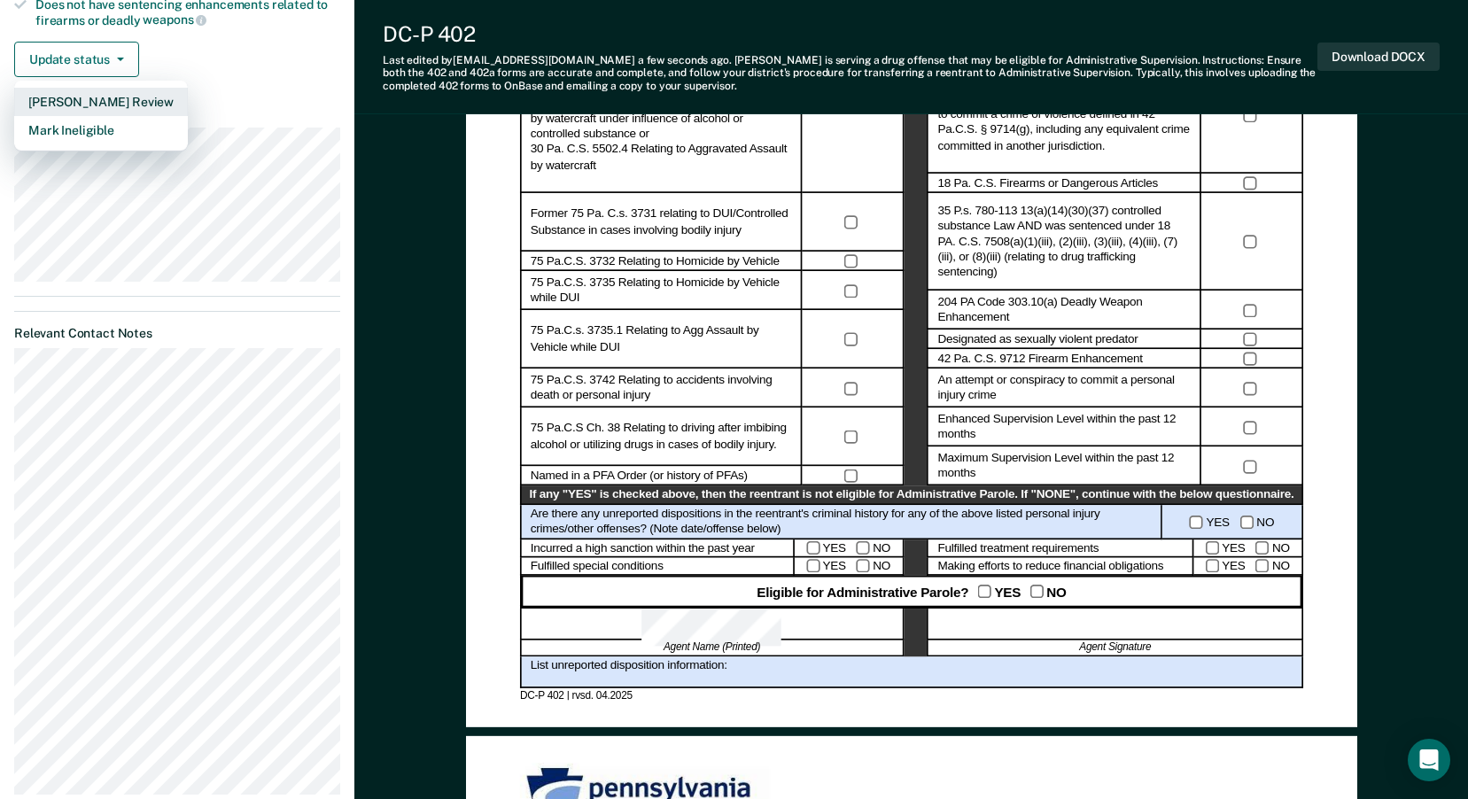
click at [114, 88] on button "[PERSON_NAME] Review" at bounding box center [101, 102] width 174 height 28
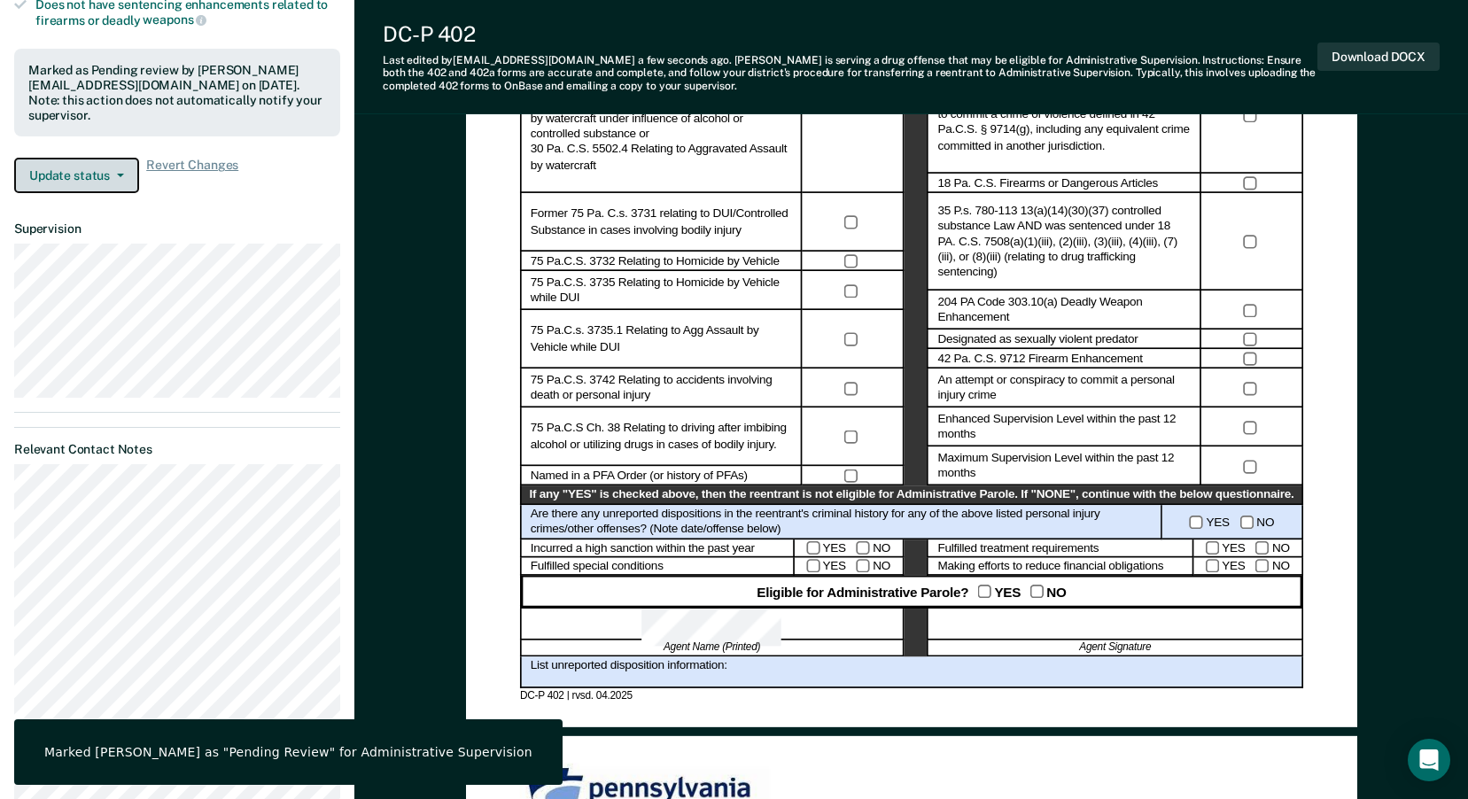
click at [116, 158] on button "Update status" at bounding box center [76, 175] width 125 height 35
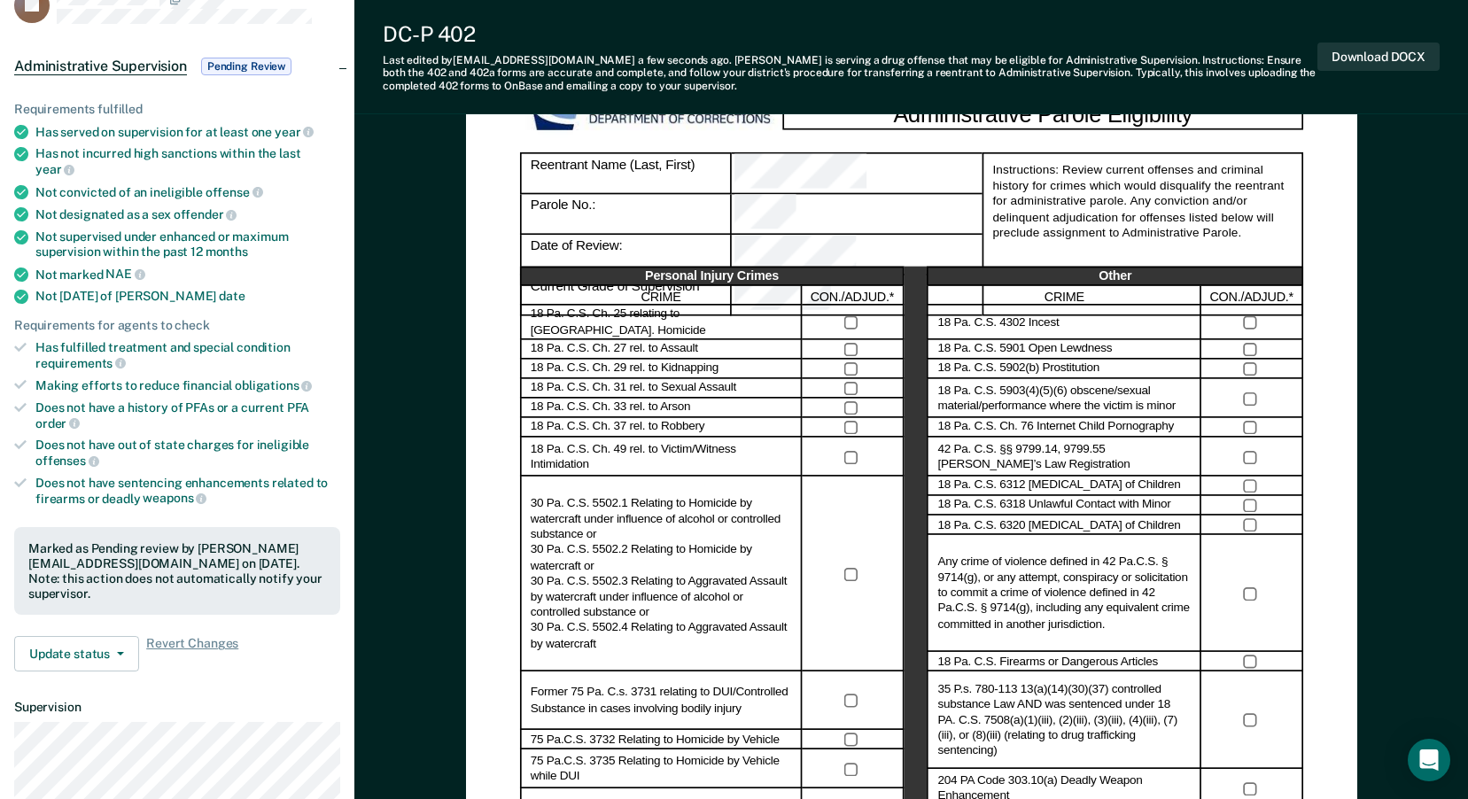
scroll to position [75, 0]
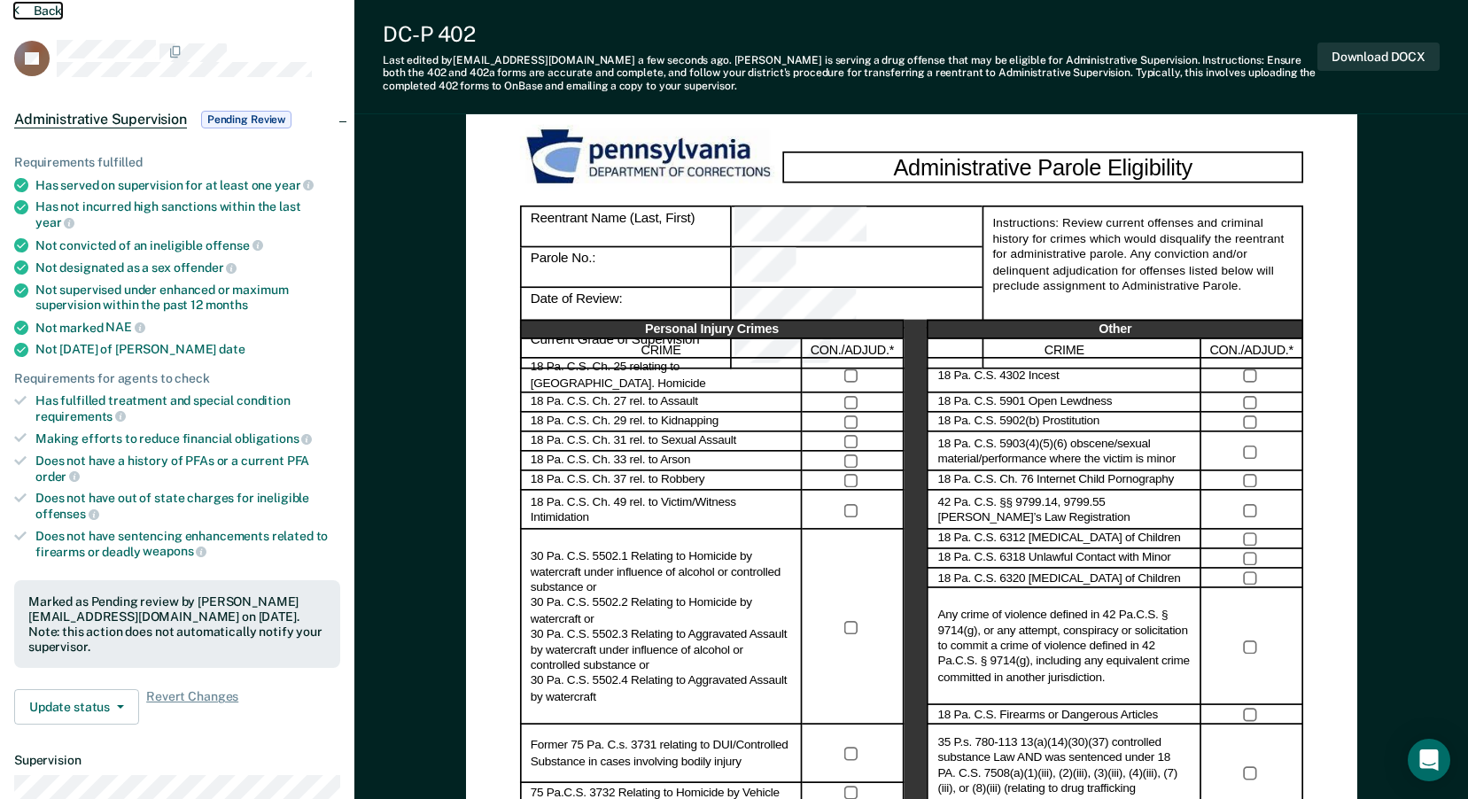
click at [43, 9] on button "Back" at bounding box center [38, 11] width 48 height 16
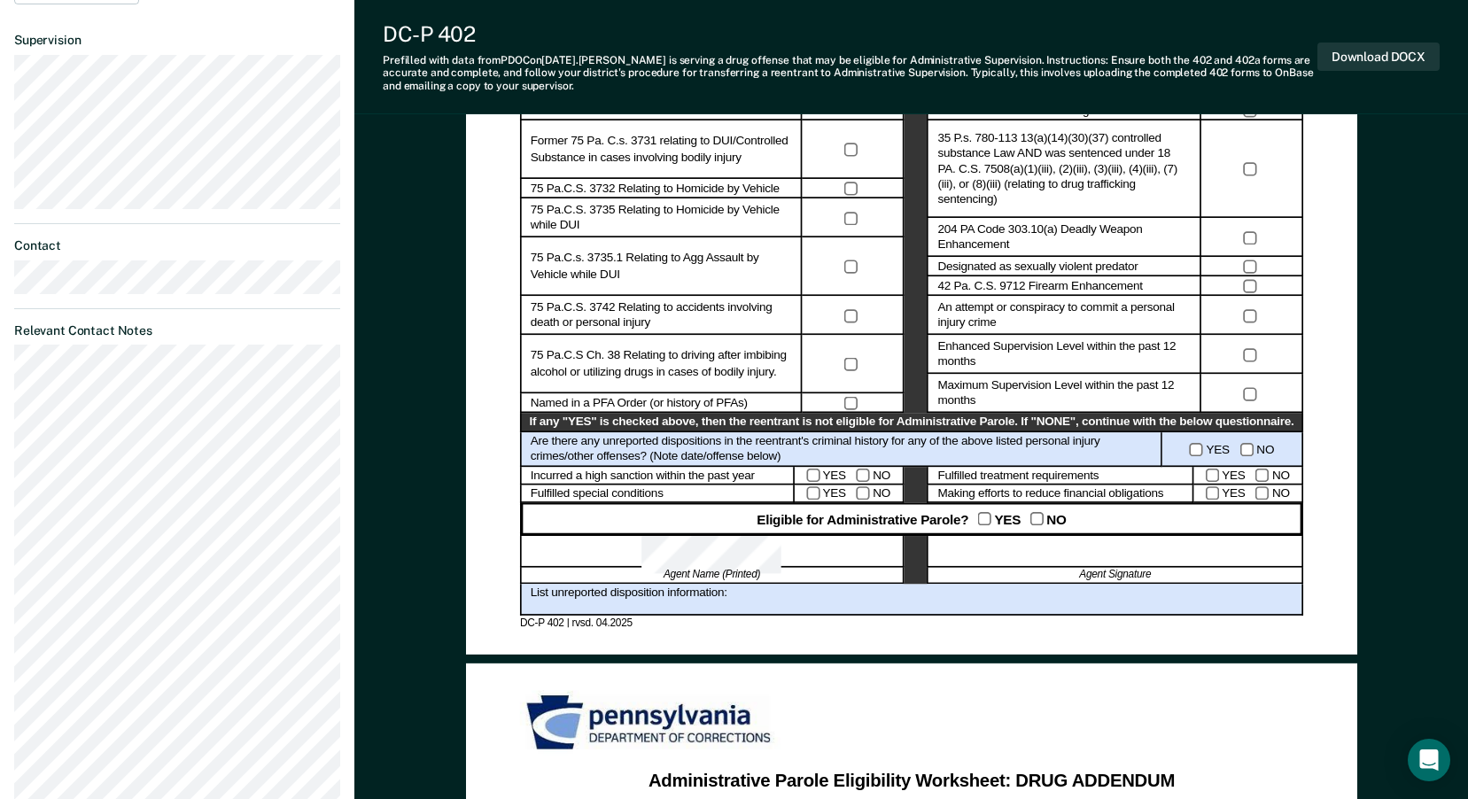
scroll to position [709, 0]
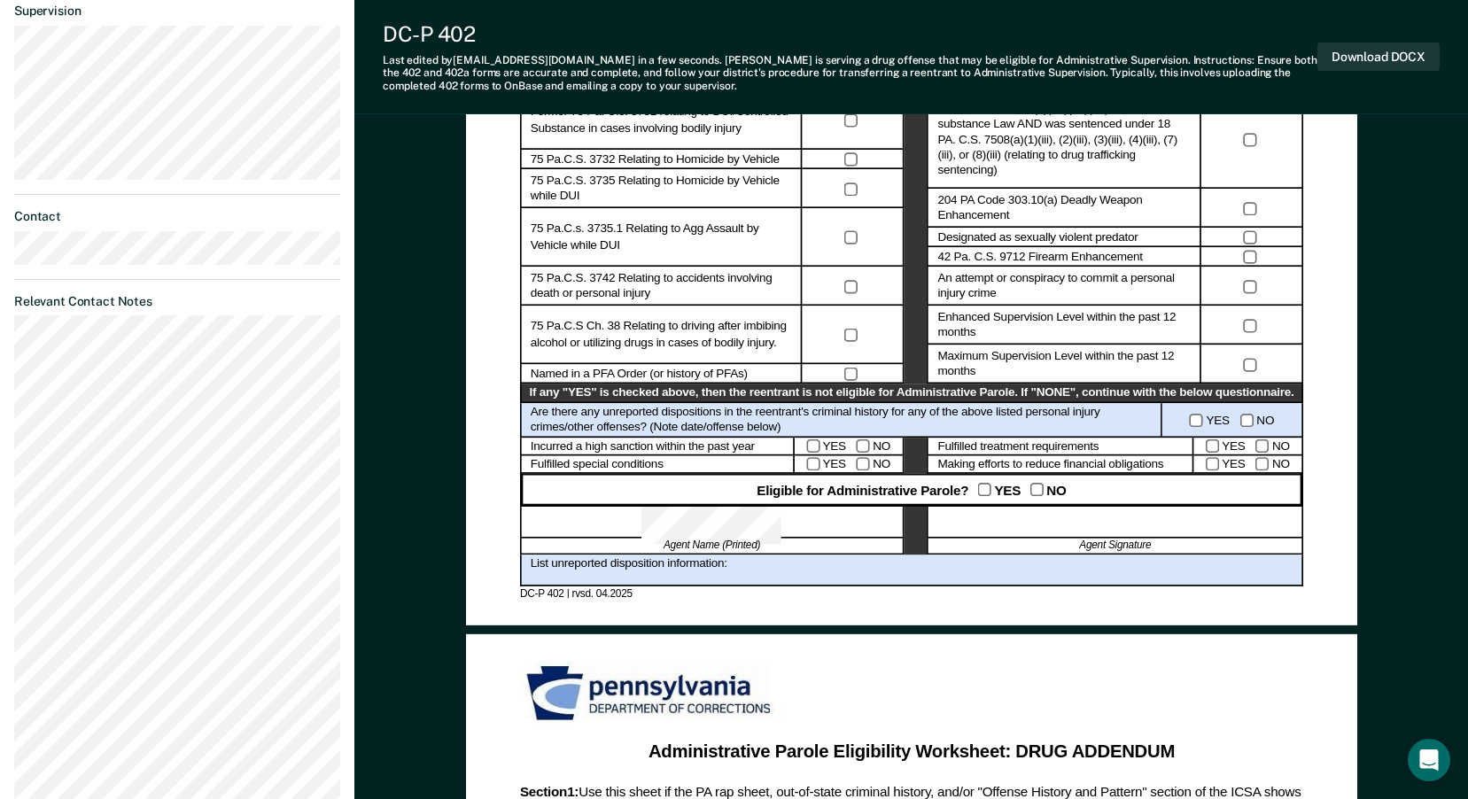
click at [723, 559] on div "List unreported disposition information:" at bounding box center [911, 571] width 783 height 32
click at [1025, 485] on div "Eligible for Administrative Parole? YES NO" at bounding box center [911, 490] width 783 height 32
click at [1355, 45] on button "Download DOCX" at bounding box center [1378, 57] width 122 height 29
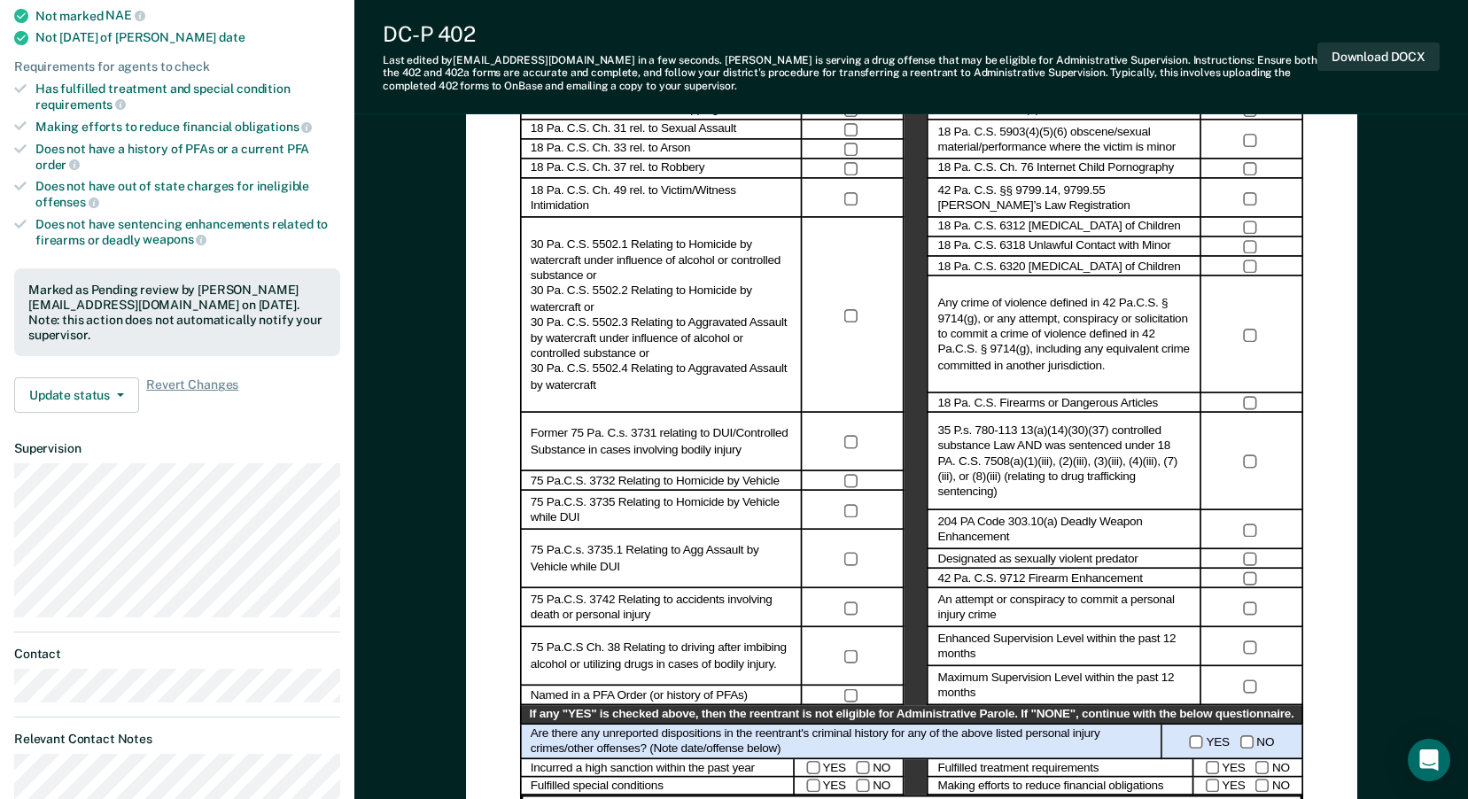
scroll to position [190, 0]
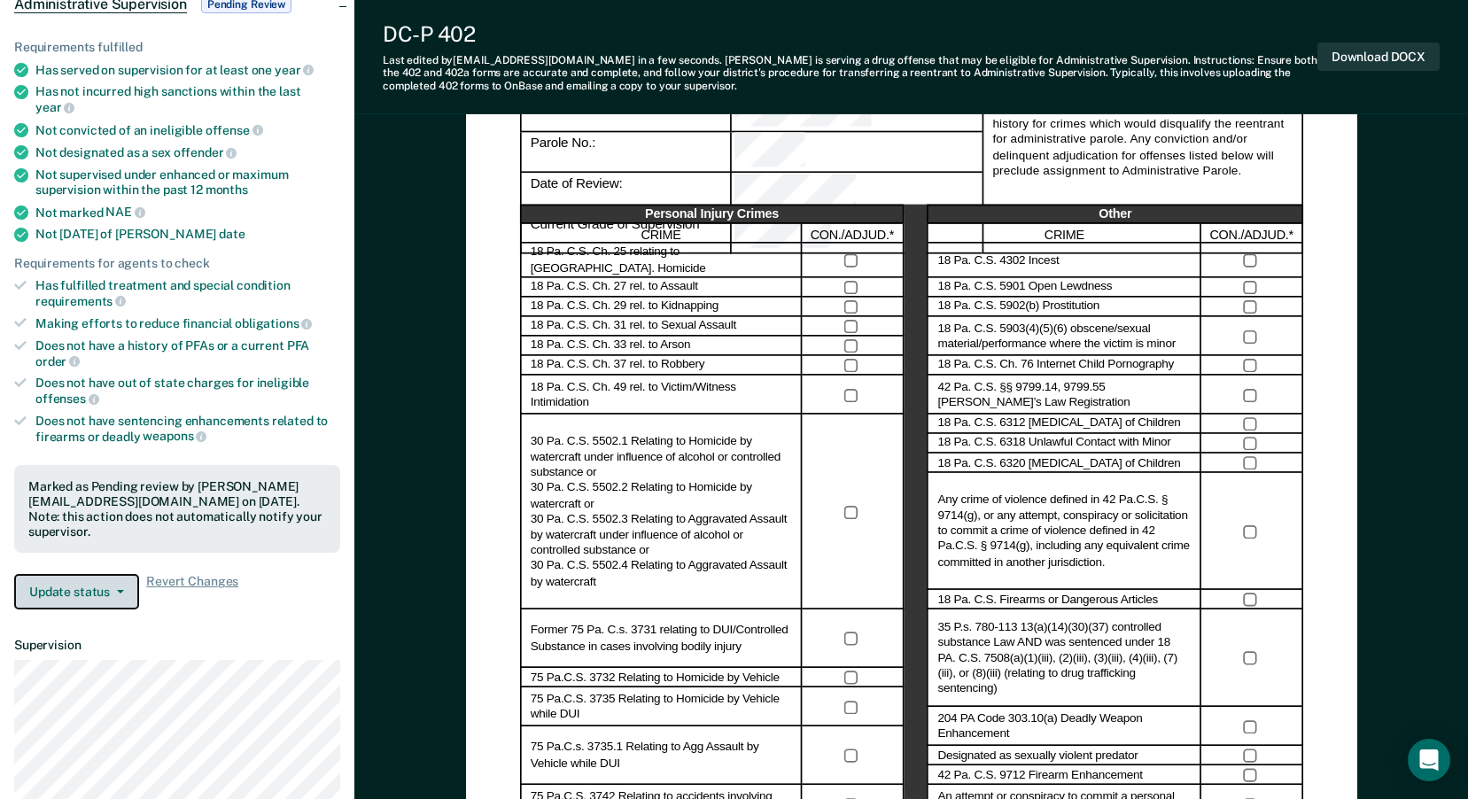
click at [105, 574] on button "Update status" at bounding box center [76, 591] width 125 height 35
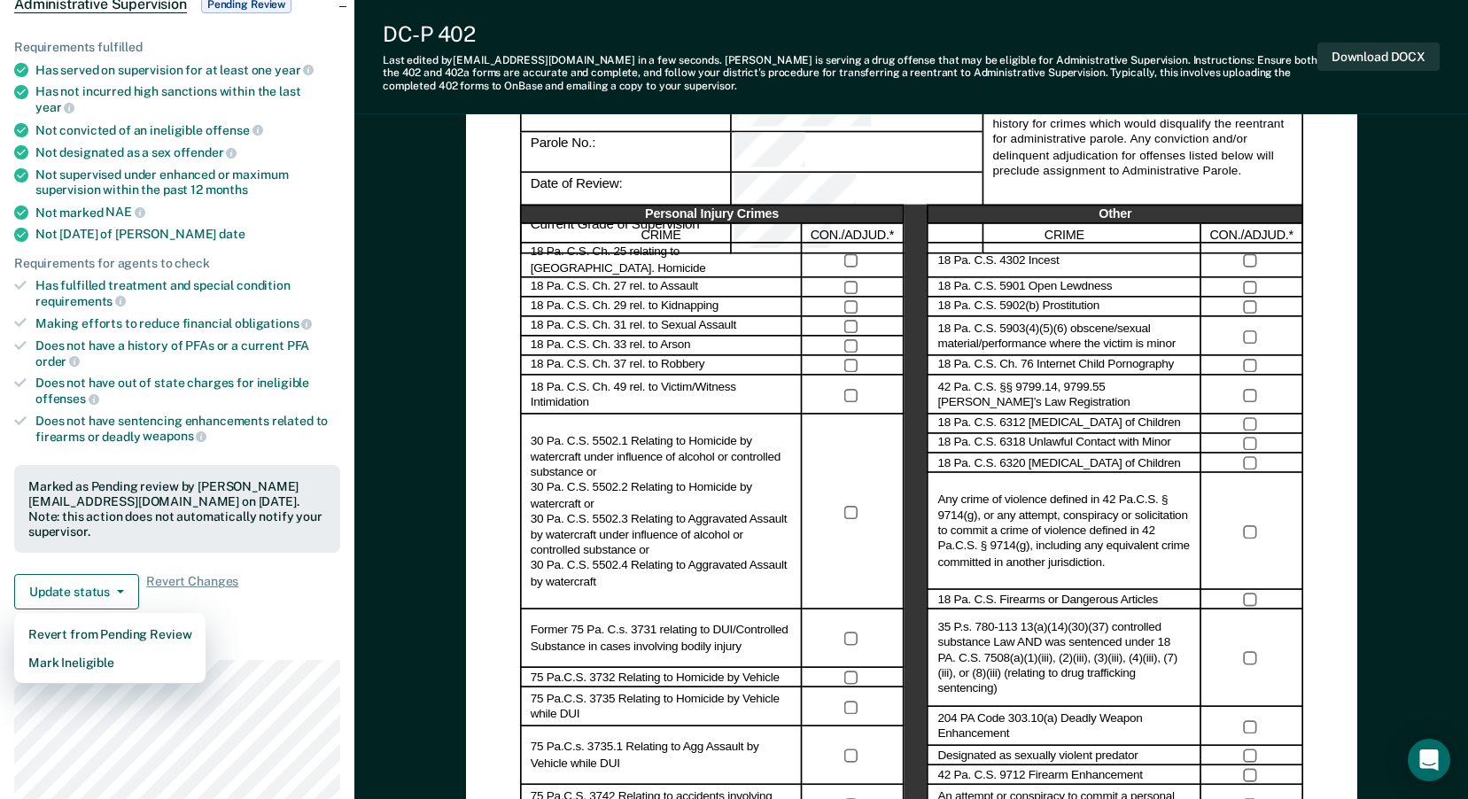
click at [248, 638] on dt "Supervision" at bounding box center [177, 645] width 326 height 15
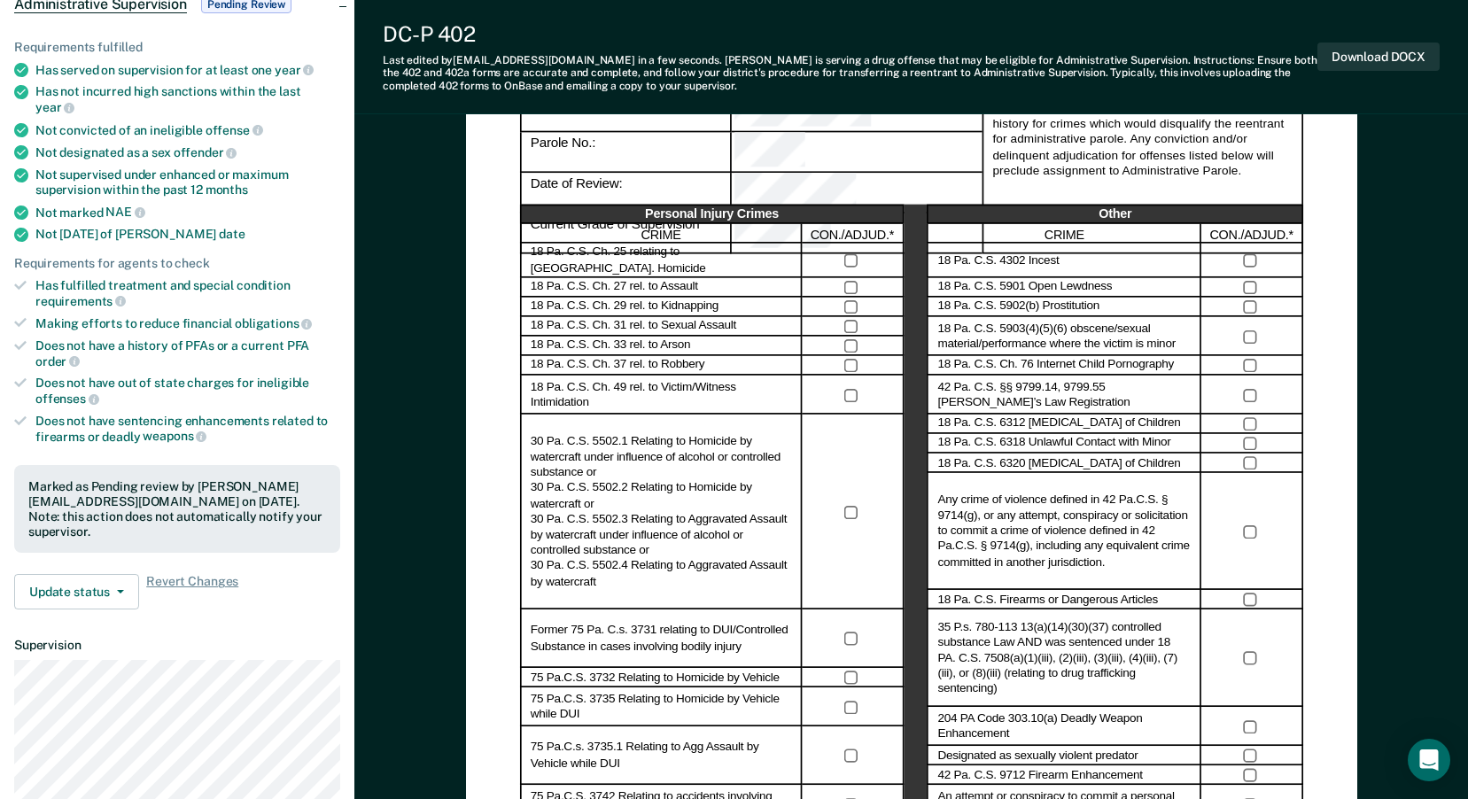
scroll to position [0, 0]
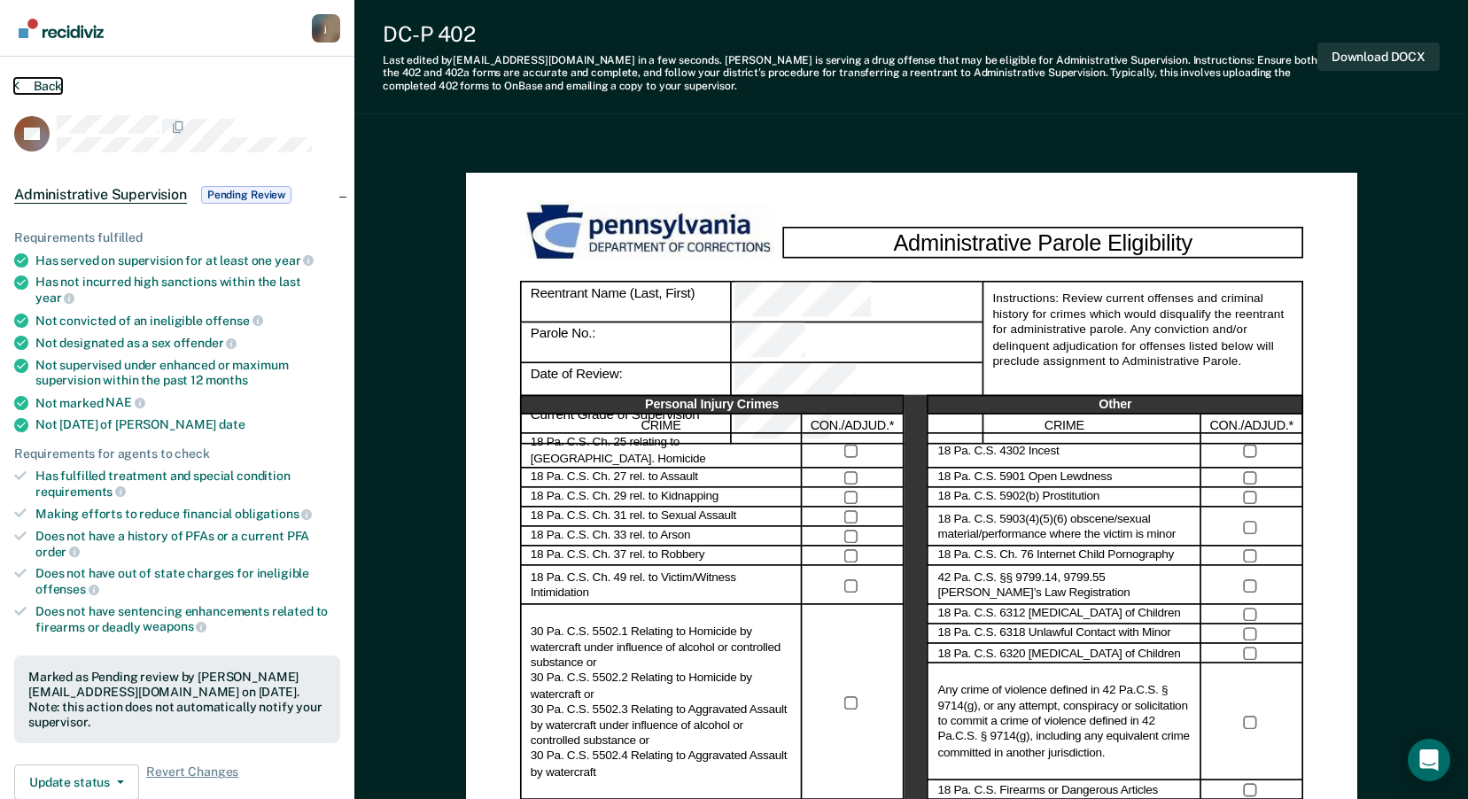
click at [54, 88] on button "Back" at bounding box center [38, 86] width 48 height 16
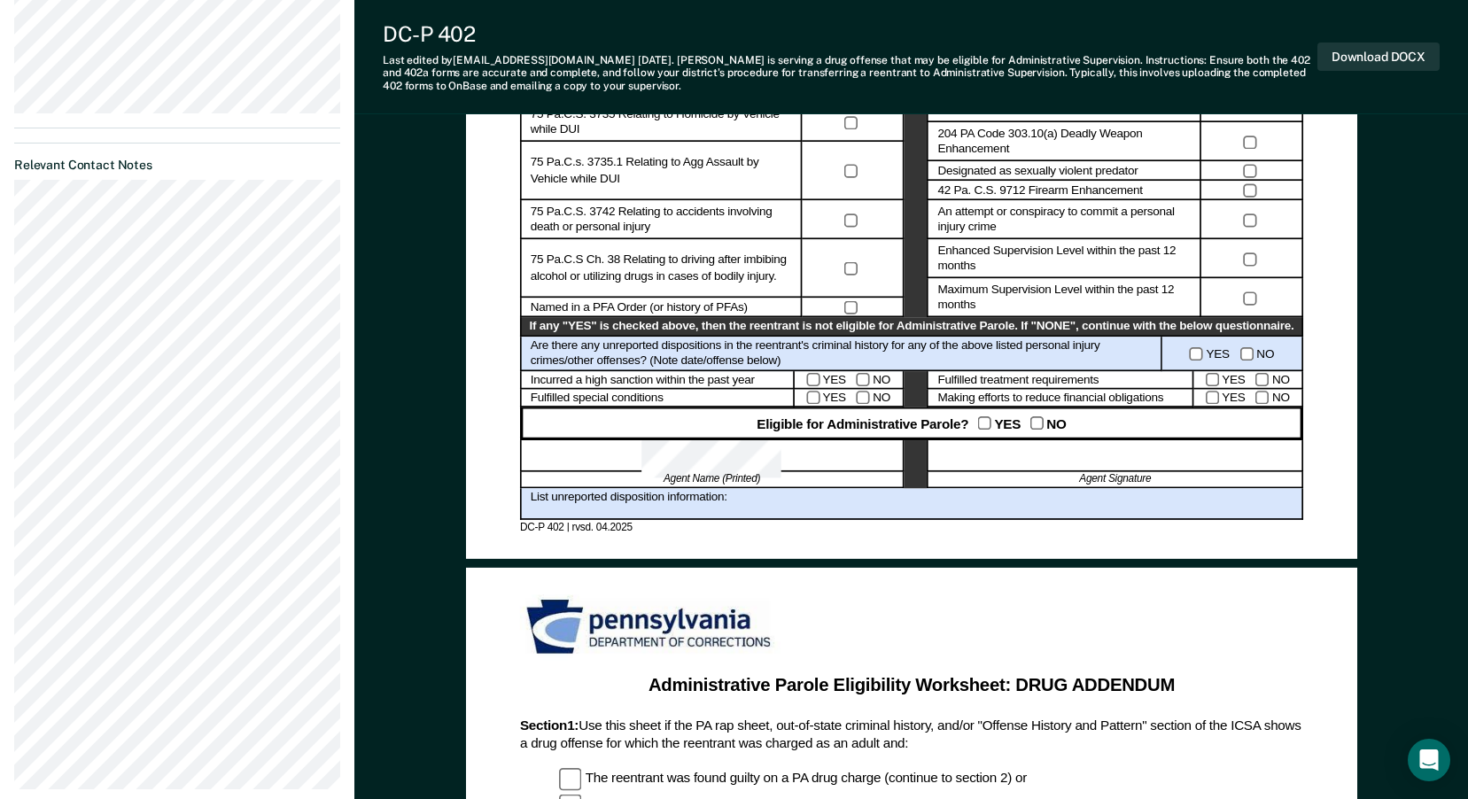
scroll to position [797, 0]
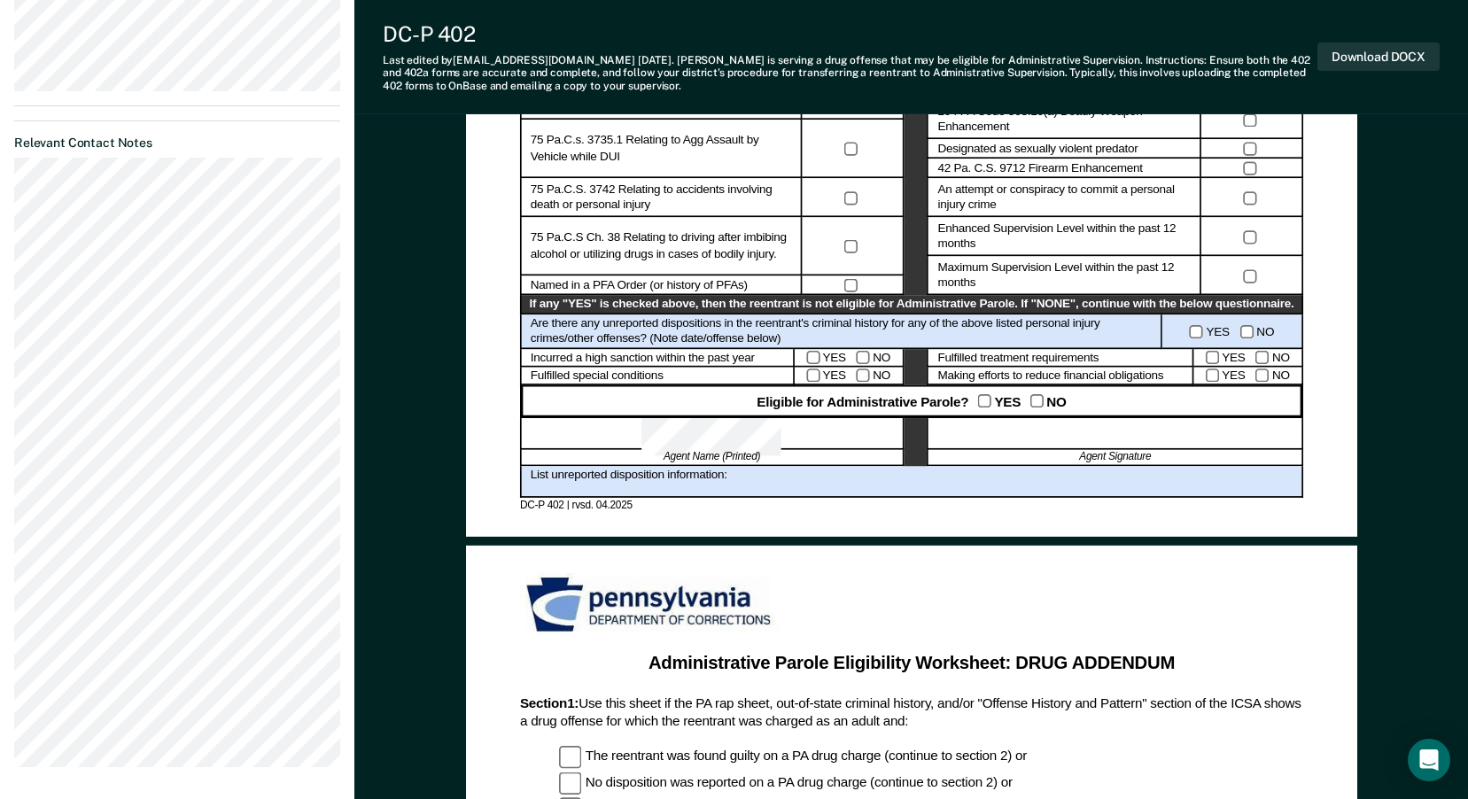
click at [737, 476] on div "List unreported disposition information:" at bounding box center [911, 482] width 783 height 32
click at [1355, 48] on button "Download DOCX" at bounding box center [1378, 57] width 122 height 29
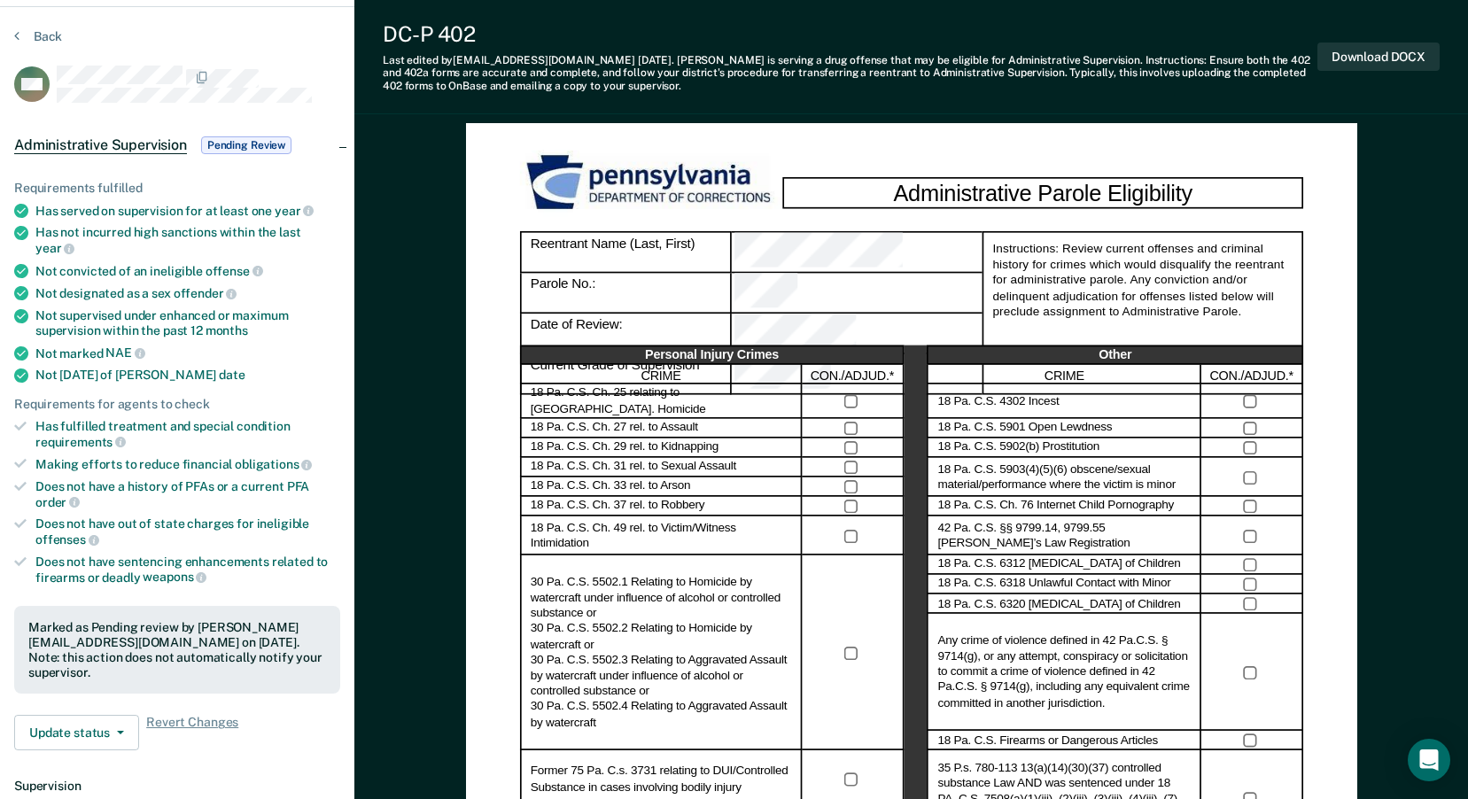
scroll to position [0, 0]
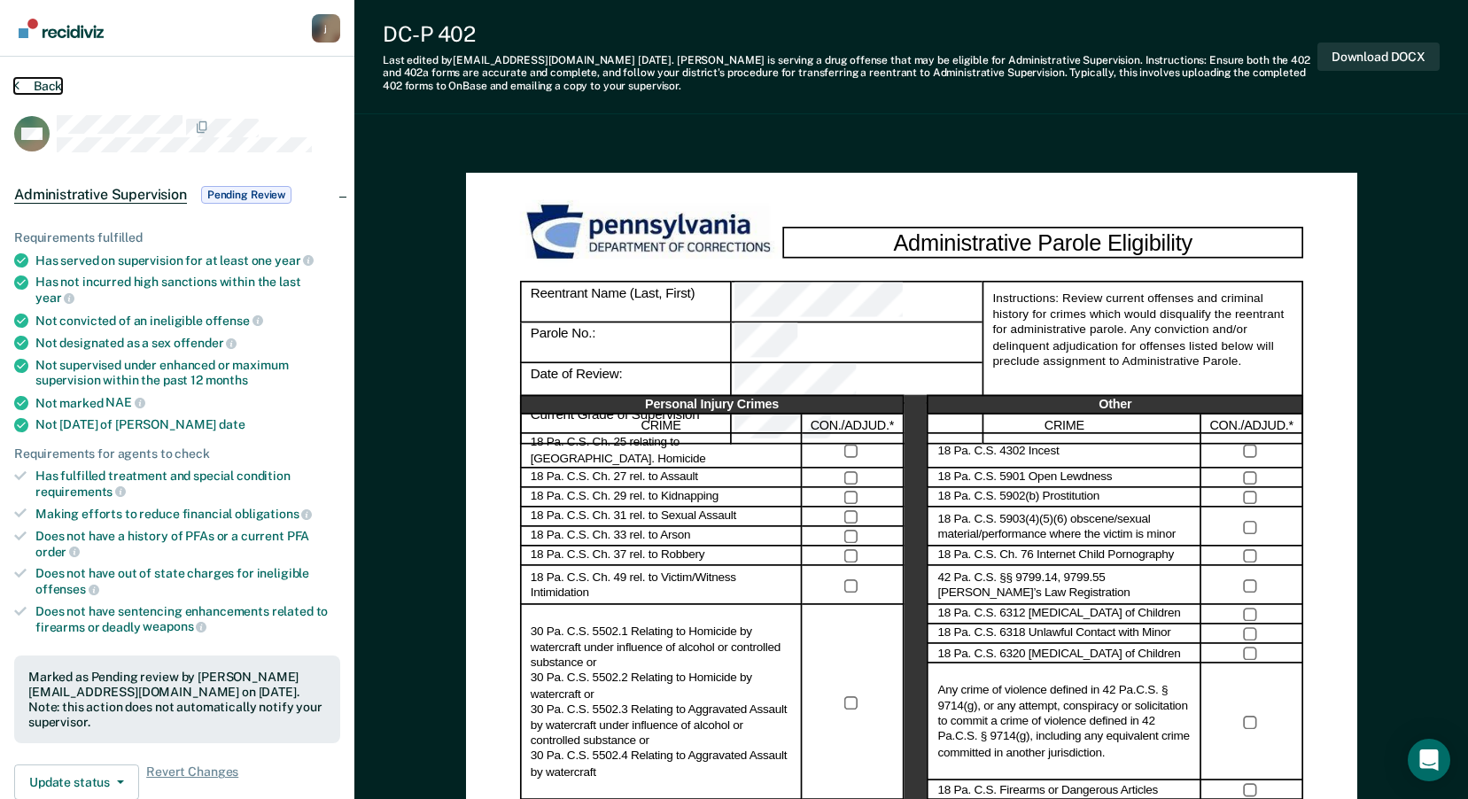
click at [28, 84] on button "Back" at bounding box center [38, 86] width 48 height 16
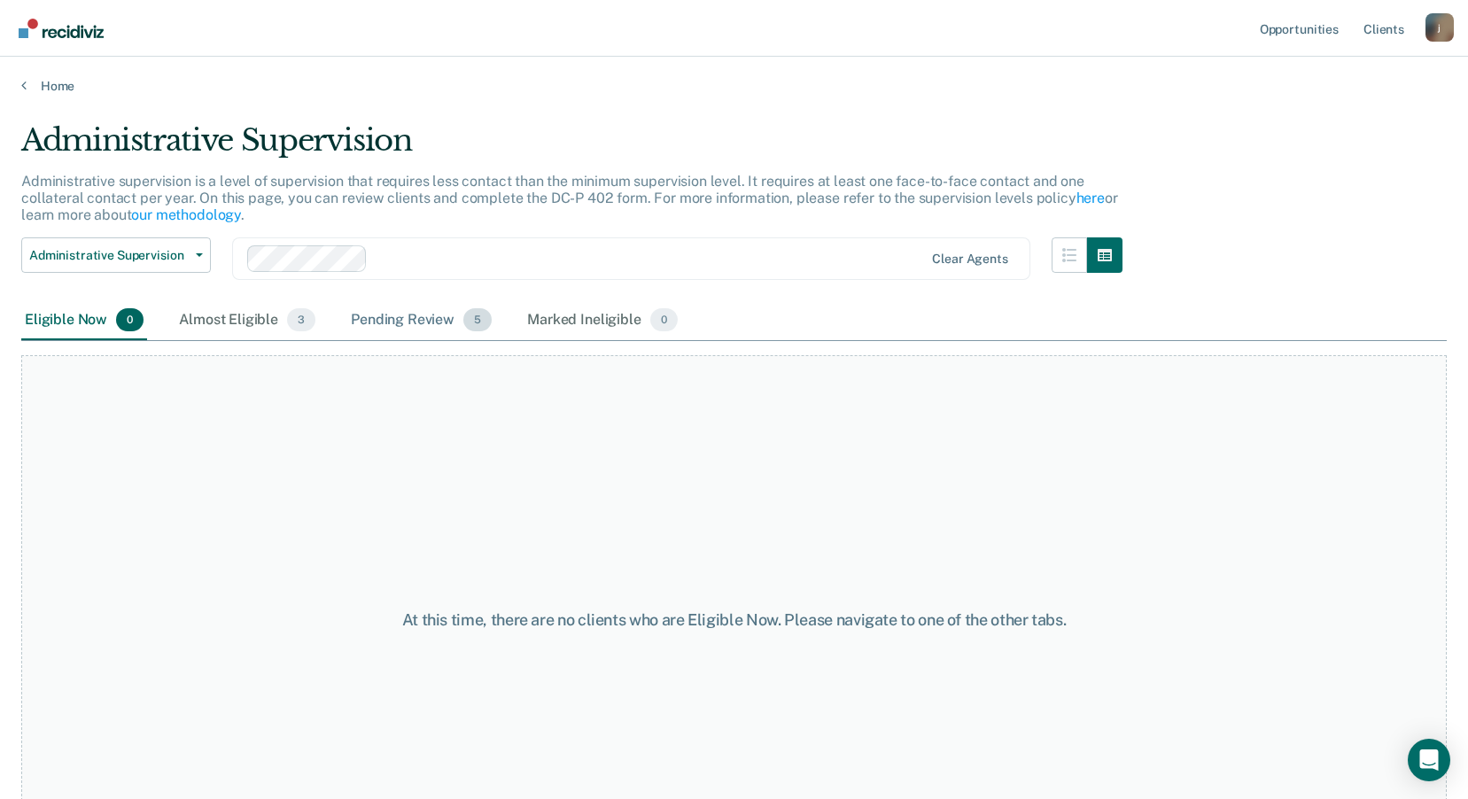
click at [411, 317] on div "Pending Review 5" at bounding box center [421, 320] width 148 height 39
